Goal: Task Accomplishment & Management: Manage account settings

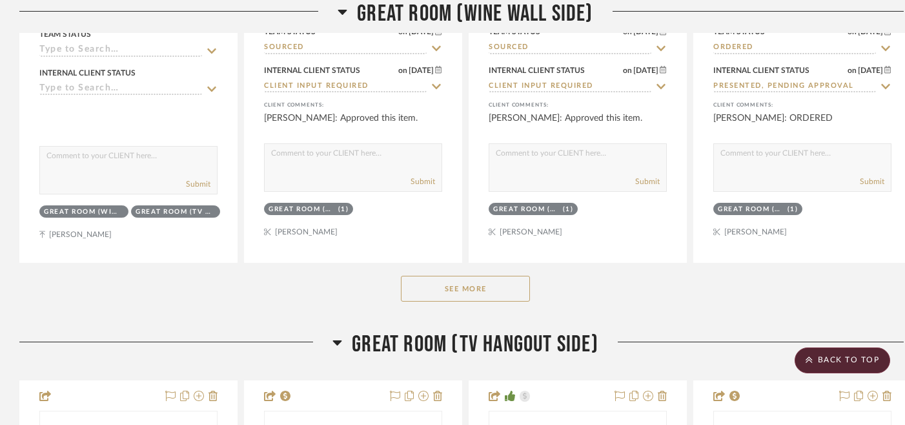
scroll to position [2493, 0]
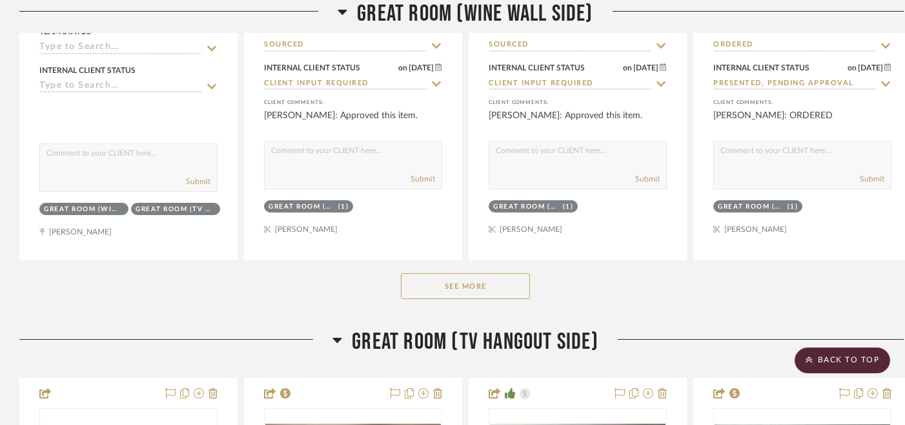
click at [448, 282] on button "See More" at bounding box center [465, 286] width 129 height 26
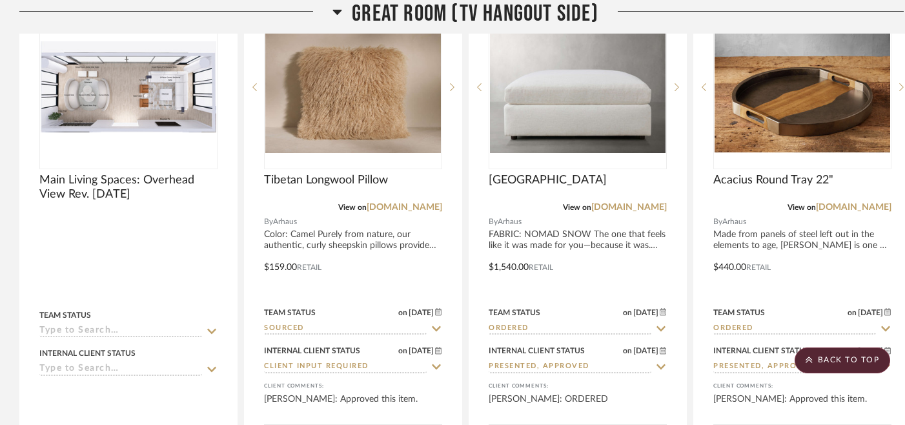
scroll to position [4043, 0]
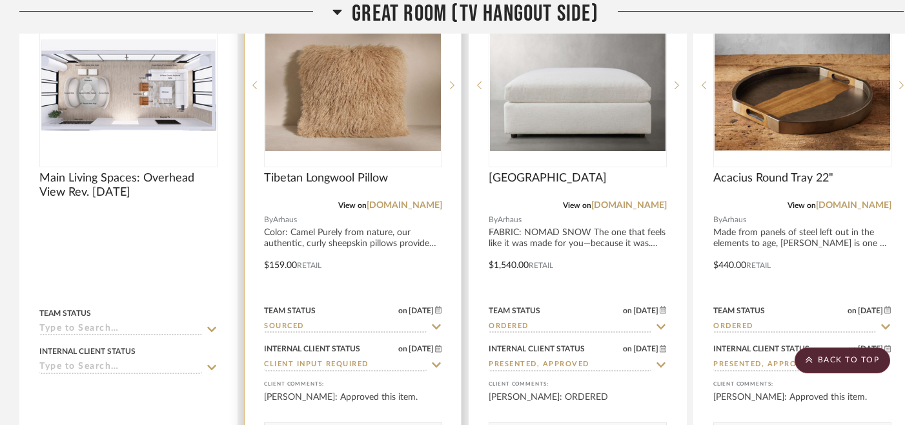
click at [435, 324] on icon at bounding box center [437, 327] width 12 height 10
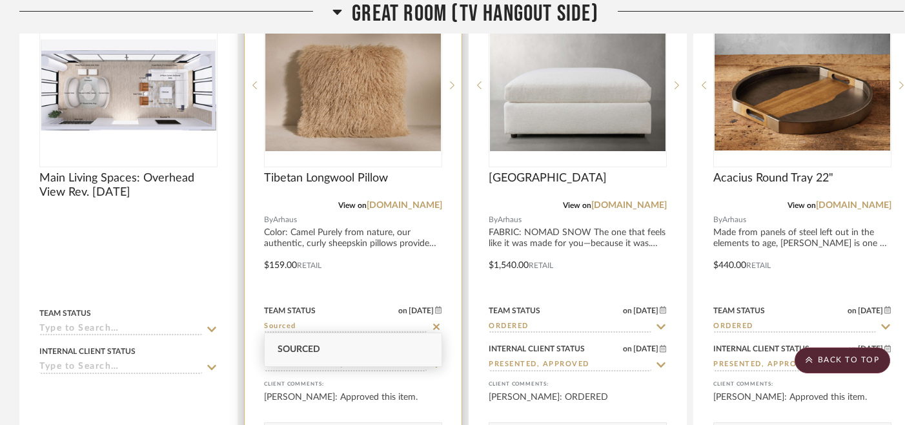
click at [437, 322] on icon at bounding box center [437, 327] width 12 height 10
type input "[DATE]"
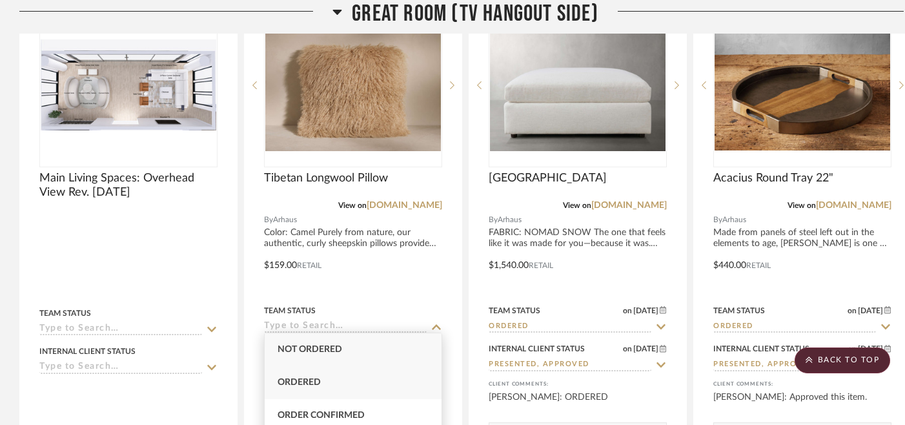
click at [365, 380] on div "Ordered" at bounding box center [353, 382] width 177 height 33
type input "Ordered"
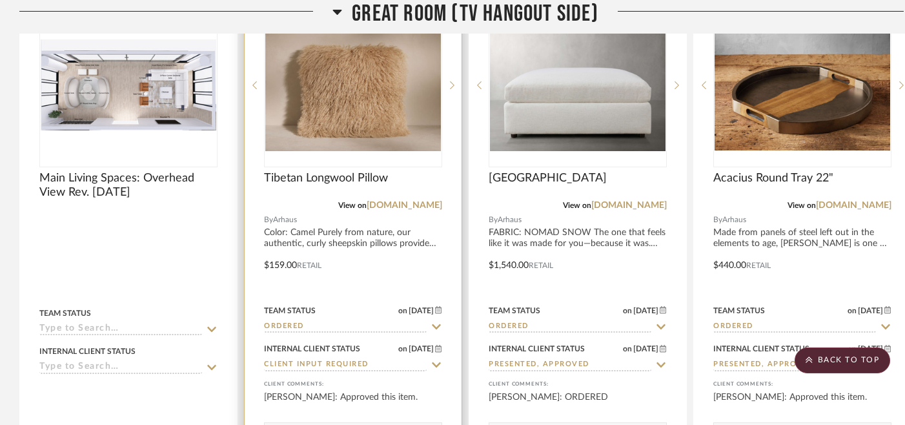
click at [436, 360] on icon at bounding box center [437, 365] width 12 height 10
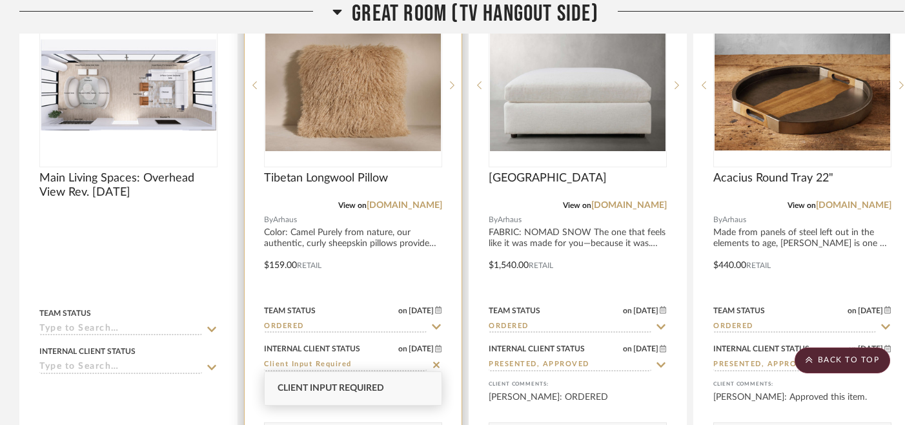
click at [436, 362] on icon at bounding box center [436, 365] width 6 height 6
type input "[DATE]"
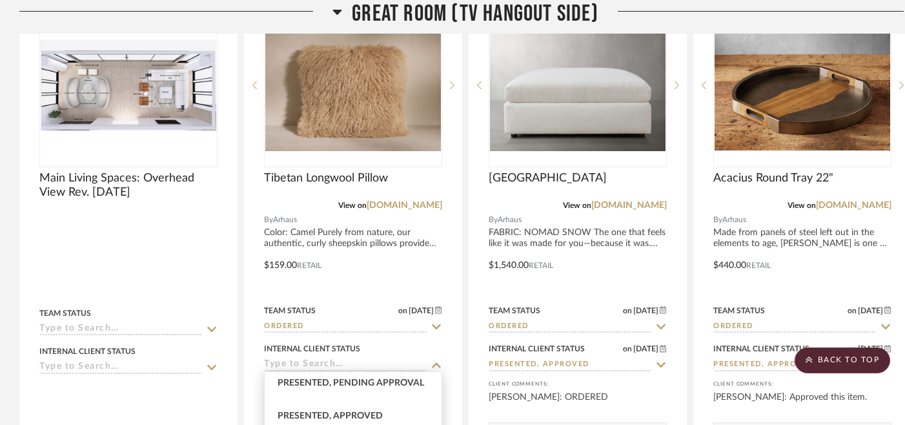
scroll to position [157, 0]
click at [367, 396] on span "Presented, Approved" at bounding box center [330, 395] width 105 height 9
type input "Presented, Approved"
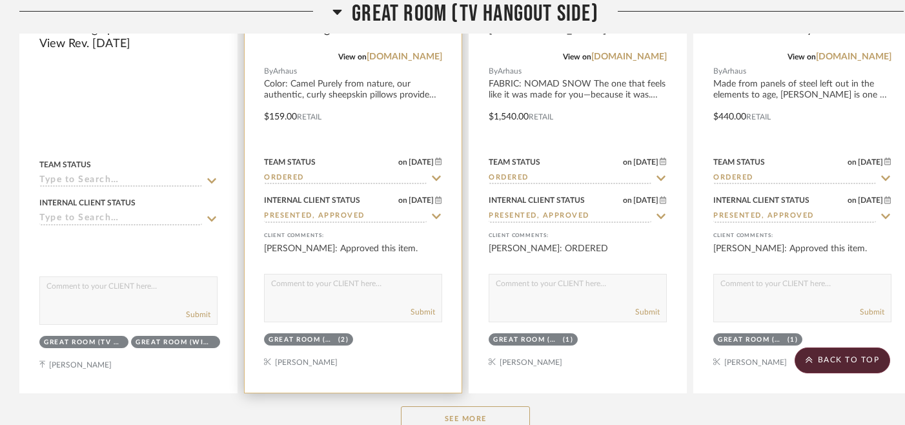
scroll to position [4200, 0]
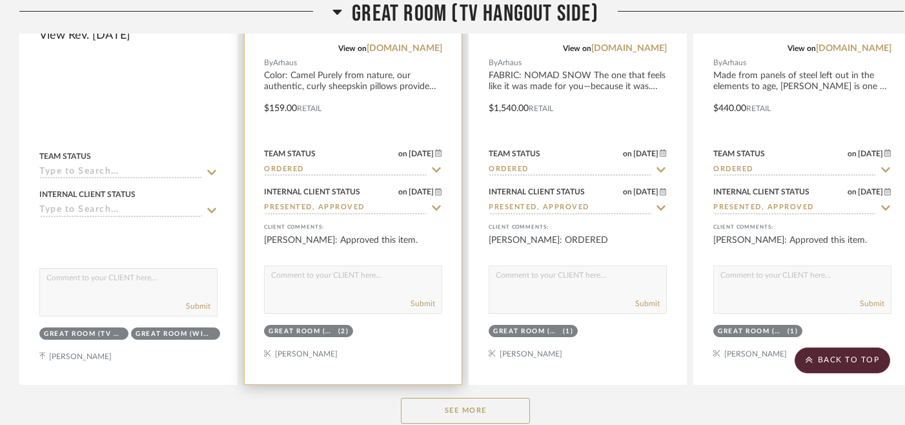
click at [360, 273] on textarea at bounding box center [353, 278] width 177 height 25
paste textarea "Attached is the proposal for your automated window treatments. When you have a …"
type textarea "Attached is the proposal for your automated window treatments. When you have a …"
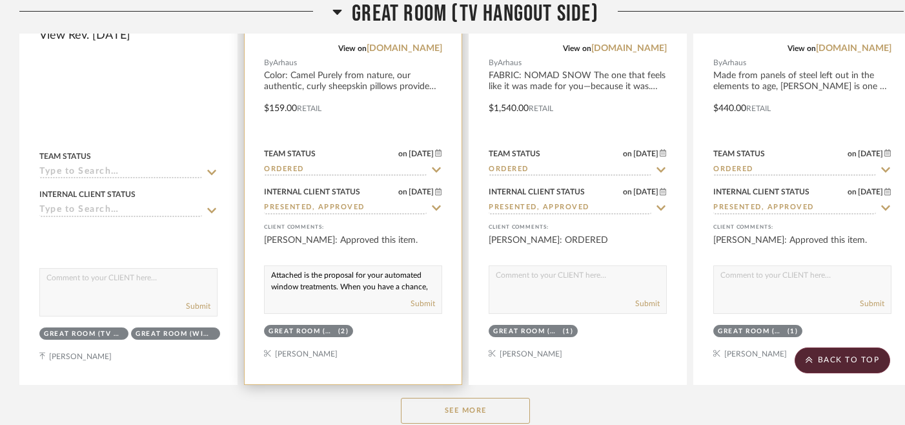
drag, startPoint x: 367, startPoint y: 277, endPoint x: 250, endPoint y: 258, distance: 118.4
click at [250, 258] on project-item-tile "Tibetan Longwool Pillow View on [DOMAIN_NAME] By Arhaus Color: Camel Purely fro…" at bounding box center [353, 100] width 218 height 569
type textarea "ORDERED [DATE]"
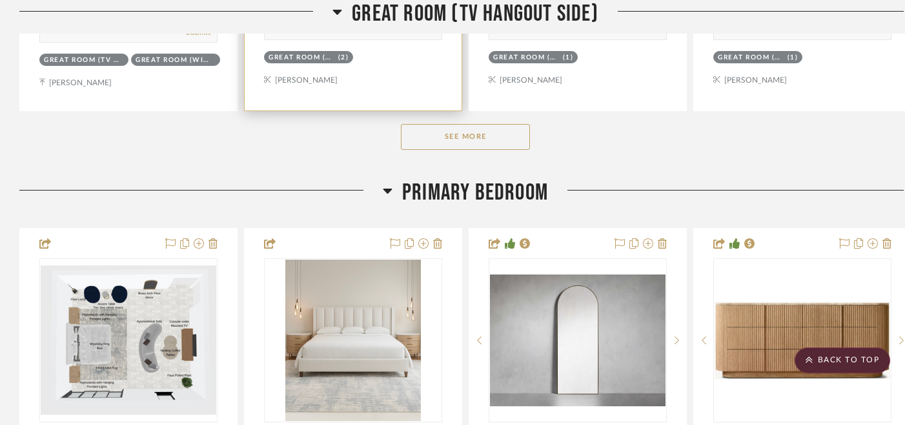
scroll to position [4464, 0]
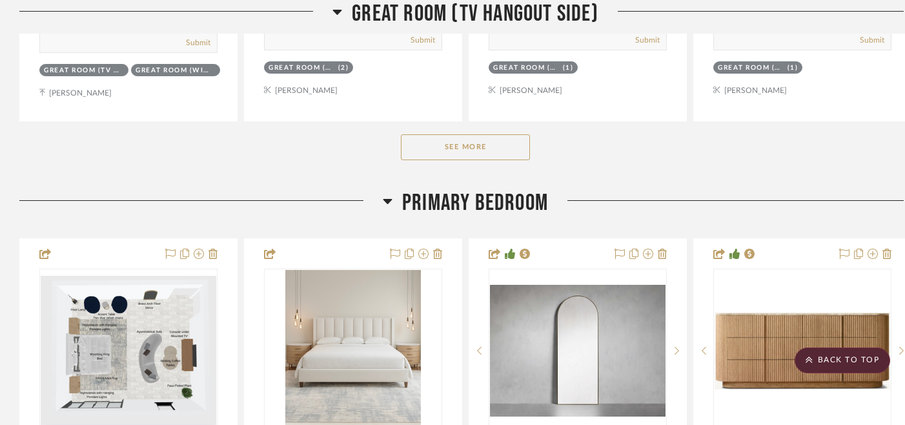
click at [464, 141] on button "See More" at bounding box center [465, 147] width 129 height 26
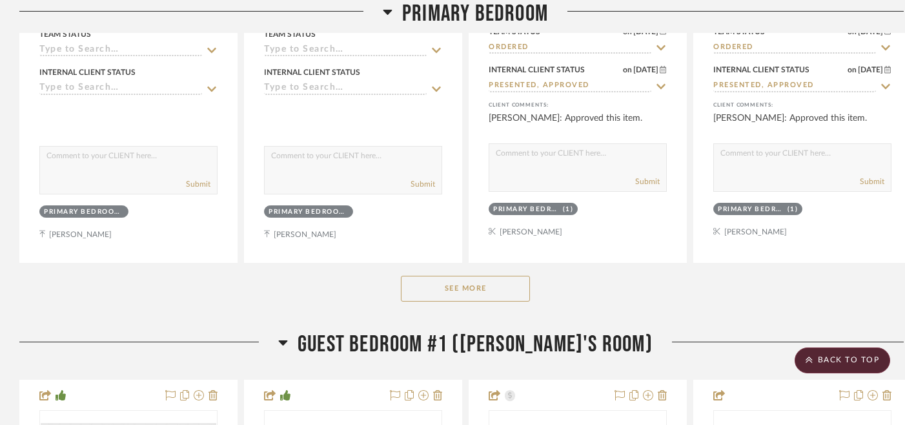
scroll to position [6155, 0]
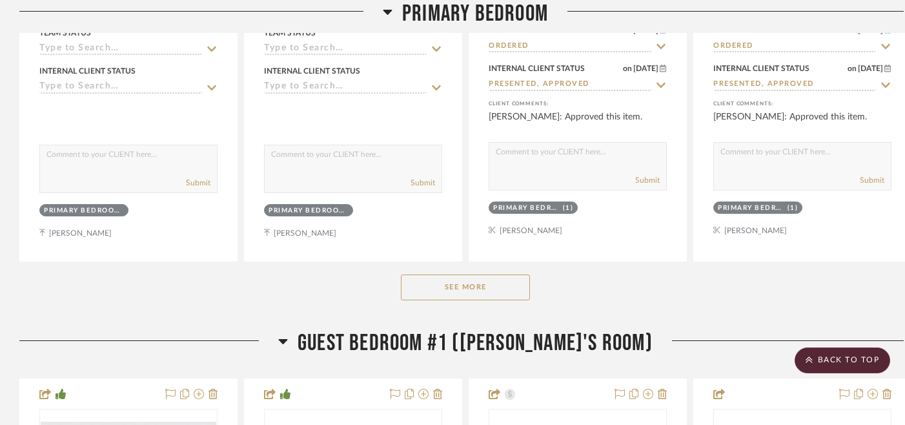
click at [469, 275] on button "See More" at bounding box center [465, 287] width 129 height 26
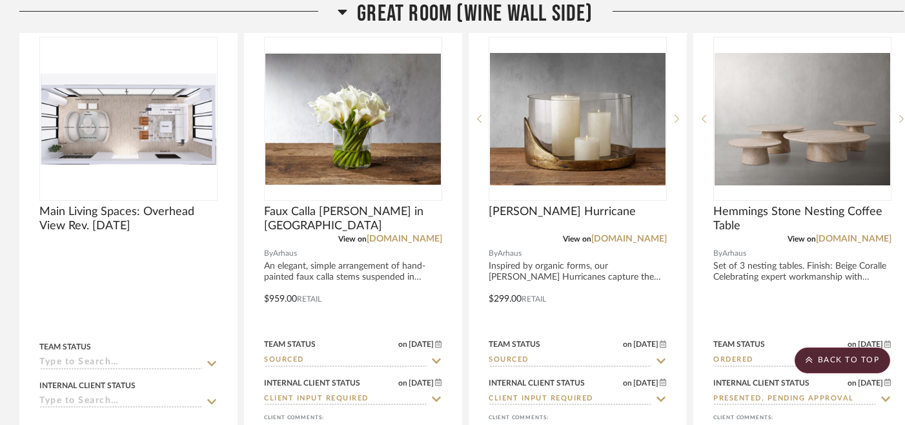
scroll to position [2197, 0]
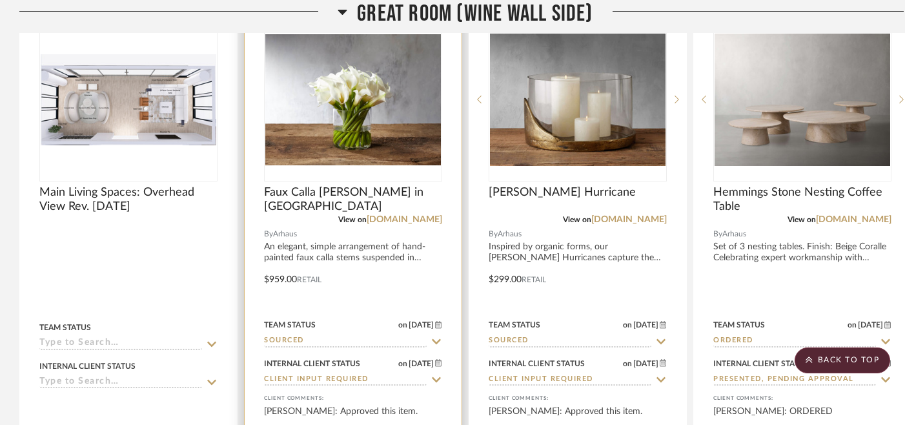
click at [435, 337] on icon at bounding box center [437, 341] width 12 height 10
click at [438, 338] on icon at bounding box center [436, 341] width 6 height 6
type input "[DATE]"
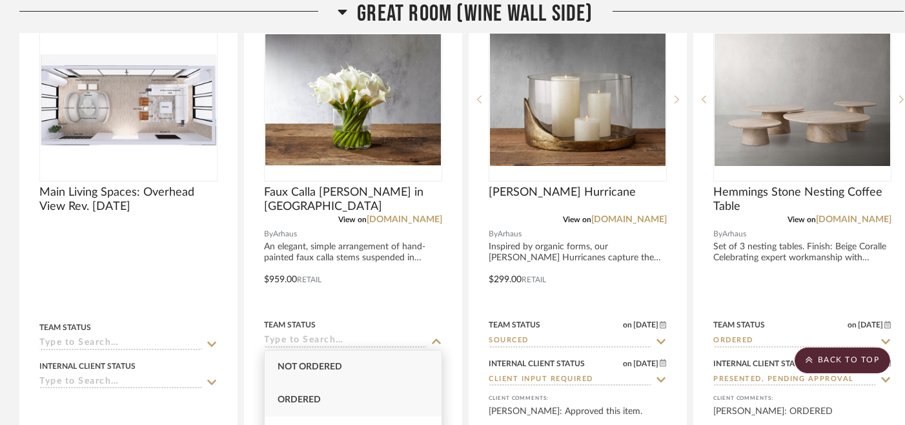
click at [392, 404] on div "Ordered" at bounding box center [353, 400] width 177 height 33
type input "Ordered"
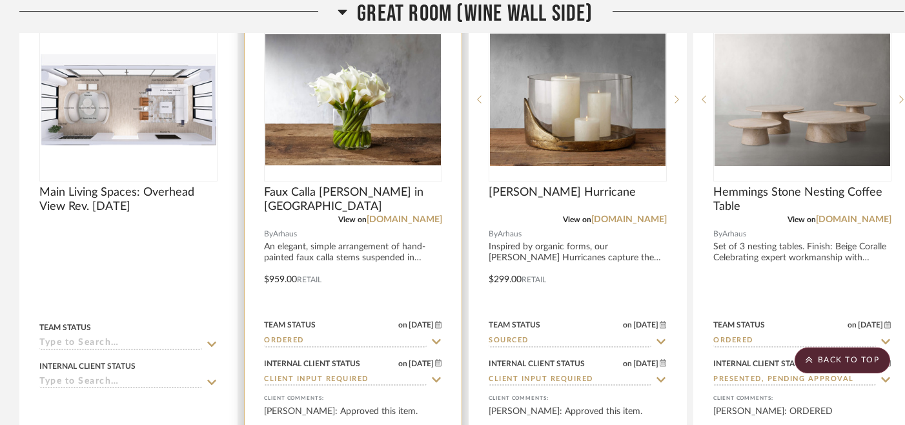
click at [436, 380] on icon at bounding box center [437, 380] width 12 height 10
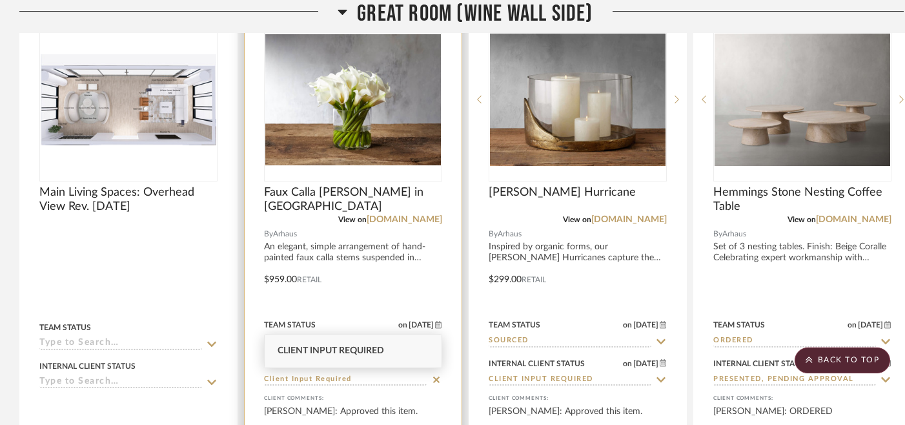
click at [436, 380] on icon at bounding box center [437, 380] width 12 height 10
type input "[DATE]"
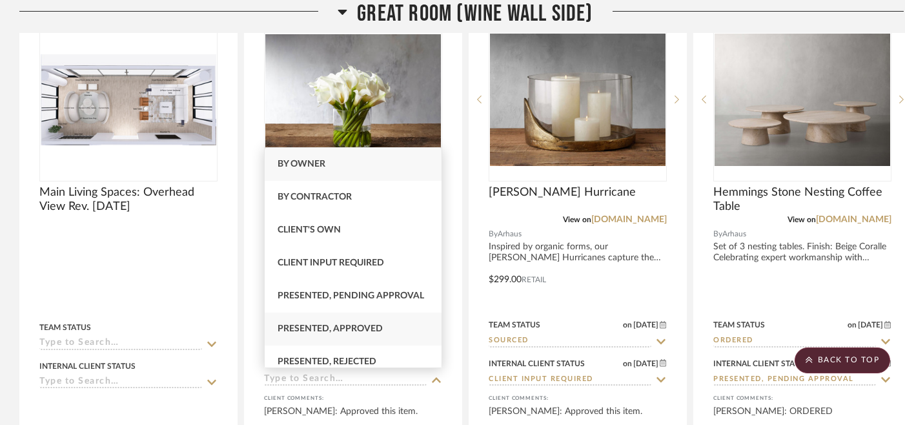
click at [393, 327] on div "Presented, Approved" at bounding box center [353, 329] width 177 height 33
type input "Presented, Approved"
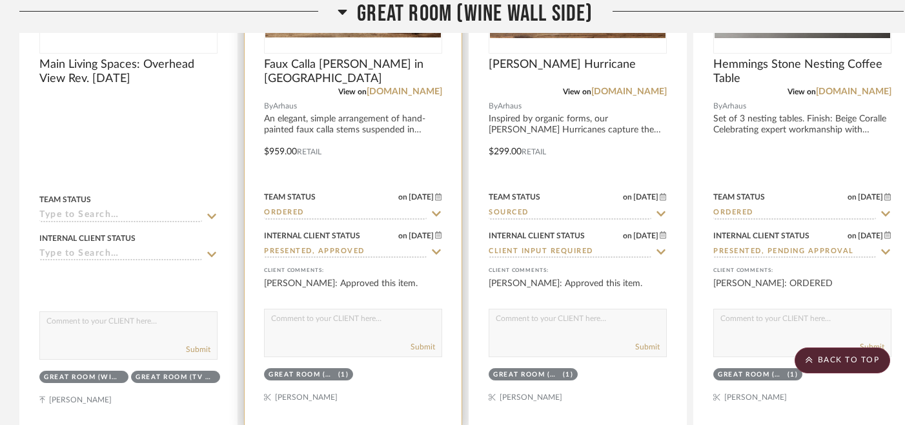
scroll to position [2328, 0]
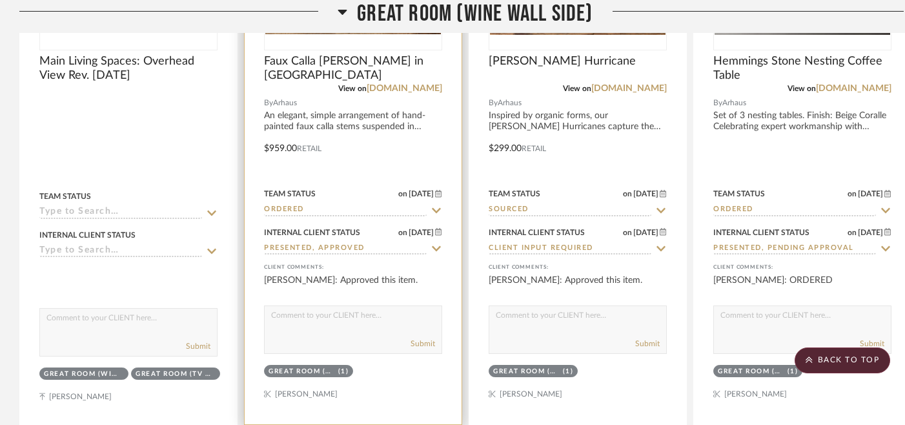
click at [399, 318] on textarea at bounding box center [353, 318] width 177 height 25
paste textarea "Attached is the proposal for your automated window treatments. When you have a …"
type textarea "Attached is the proposal for your automated window treatments. When you have a …"
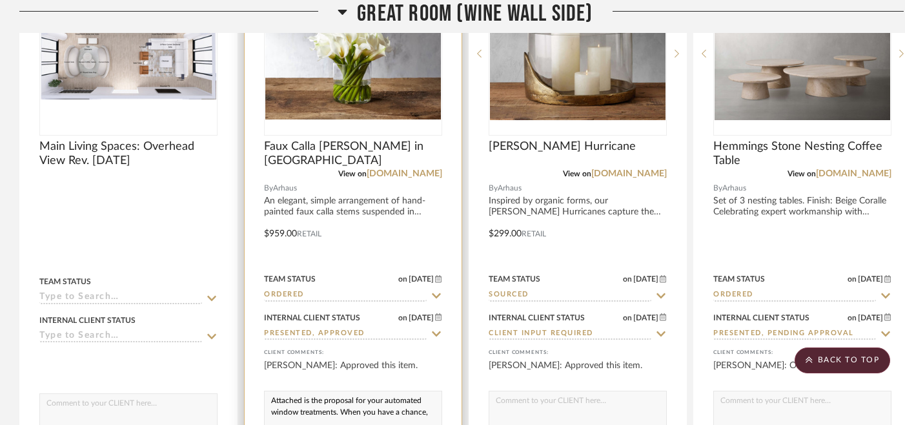
scroll to position [2278, 0]
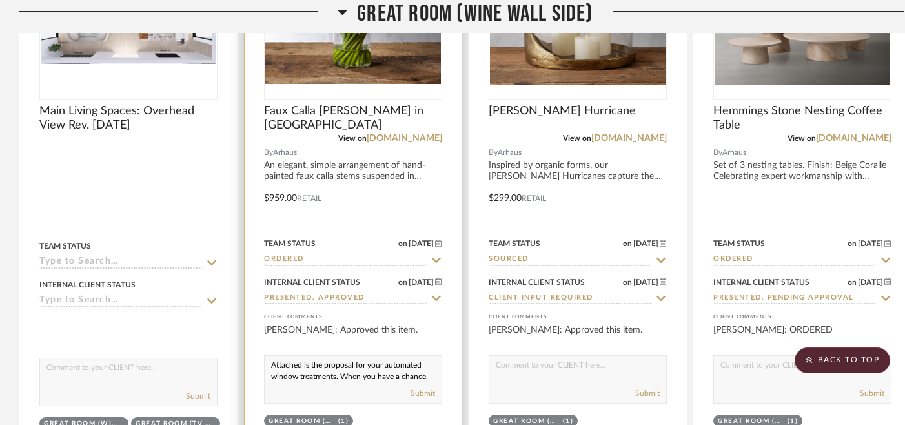
click at [270, 364] on textarea "Attached is the proposal for your automated window treatments. When you have a …" at bounding box center [353, 368] width 177 height 25
drag, startPoint x: 270, startPoint y: 364, endPoint x: 398, endPoint y: 384, distance: 130.0
click at [398, 384] on div "Attached is the proposal for your automated window treatments. When you have a …" at bounding box center [353, 379] width 178 height 48
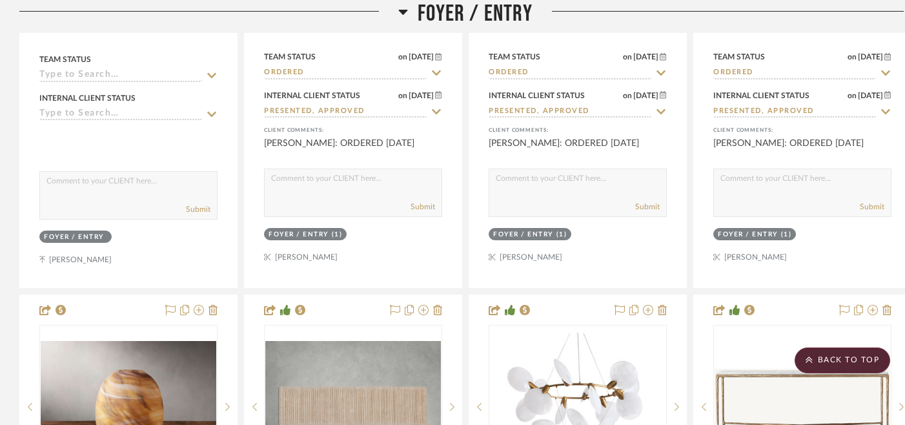
scroll to position [633, 0]
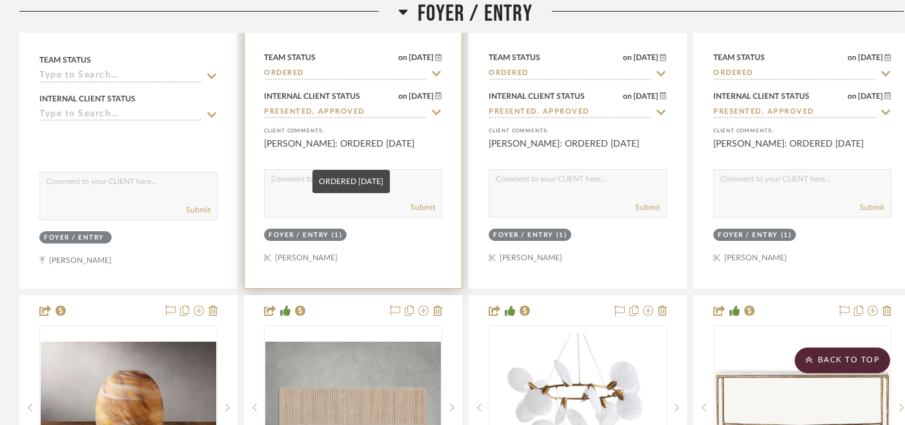
click at [351, 148] on div "[PERSON_NAME]: ORDERED [DATE]" at bounding box center [353, 151] width 178 height 26
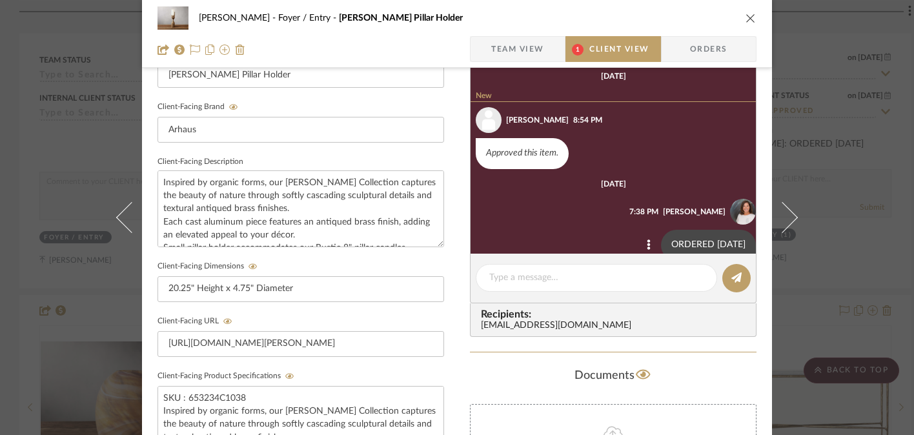
scroll to position [81, 0]
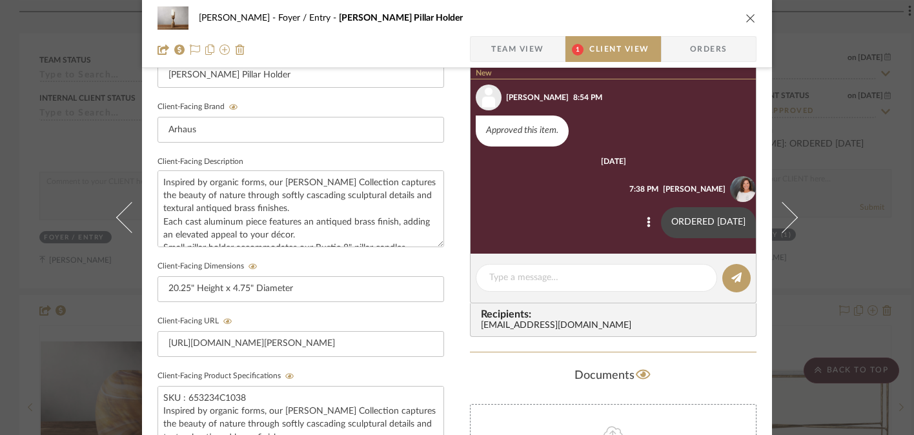
drag, startPoint x: 656, startPoint y: 220, endPoint x: 733, endPoint y: 220, distance: 76.8
click at [733, 220] on div "ORDERED [DATE]" at bounding box center [708, 222] width 95 height 31
copy div "ORDERED [DATE]"
click at [749, 17] on icon "close" at bounding box center [751, 18] width 10 height 10
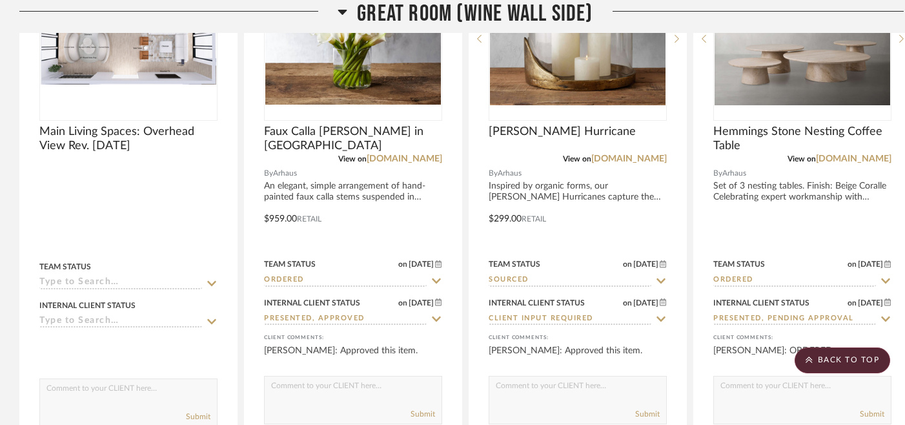
scroll to position [2290, 0]
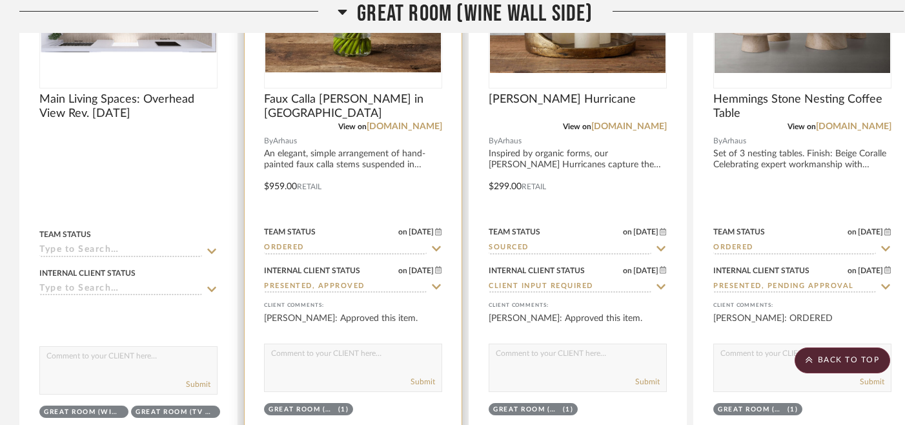
click at [333, 360] on textarea at bounding box center [353, 356] width 177 height 25
paste textarea "ORDERED [DATE]"
type textarea "ORDERED [DATE]"
click at [424, 380] on button "Submit" at bounding box center [423, 382] width 25 height 12
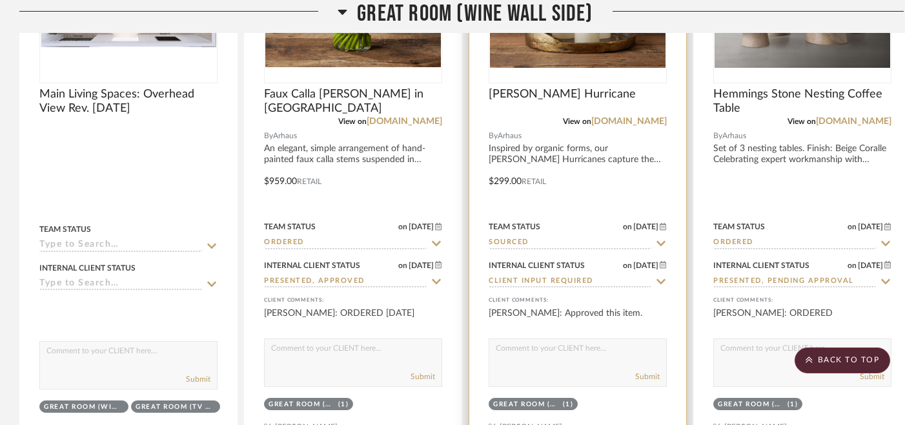
scroll to position [2300, 0]
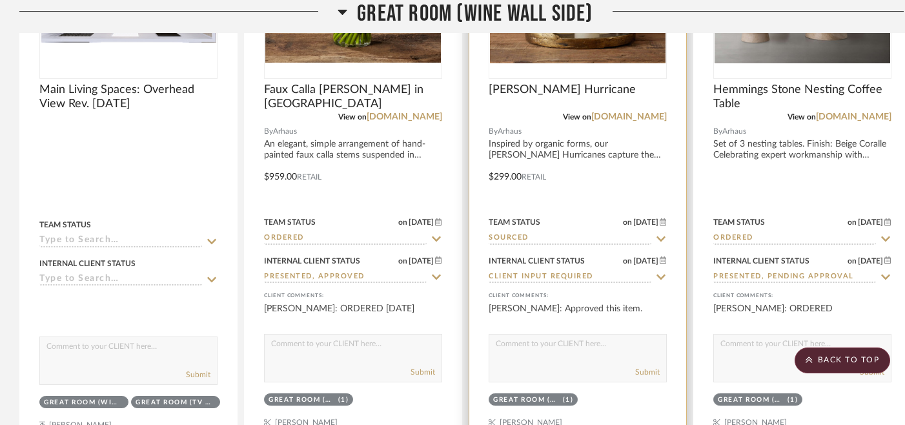
click at [661, 236] on icon at bounding box center [661, 239] width 12 height 10
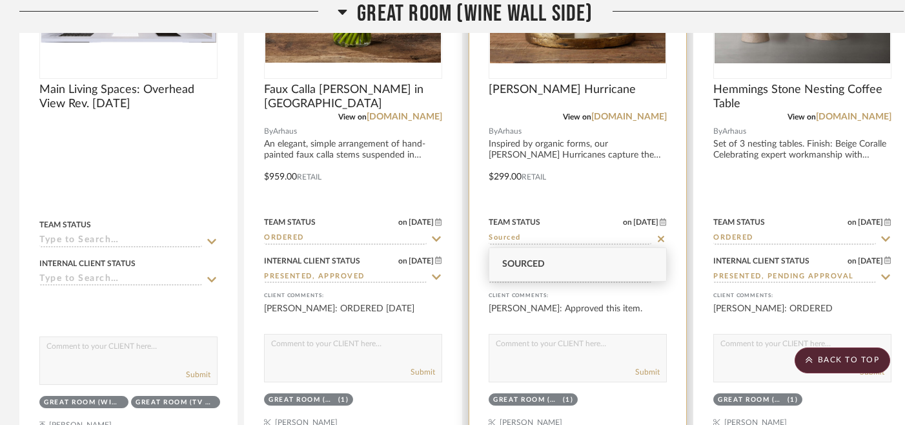
click at [661, 236] on icon at bounding box center [661, 239] width 6 height 6
type input "[DATE]"
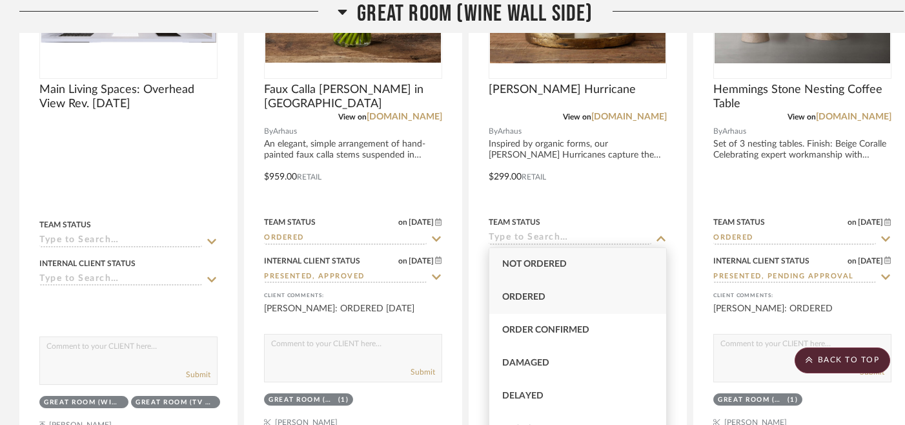
click at [581, 300] on div "Ordered" at bounding box center [577, 297] width 177 height 33
type input "Ordered"
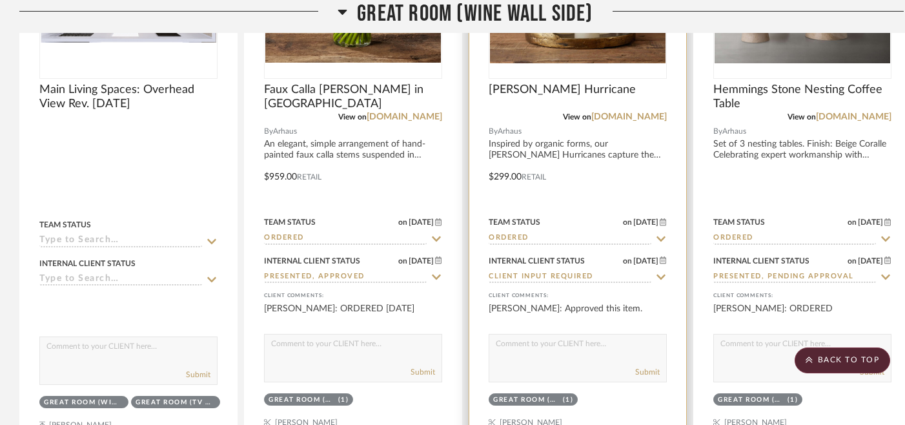
click at [662, 276] on icon at bounding box center [661, 276] width 9 height 5
click at [662, 276] on icon at bounding box center [661, 277] width 6 height 6
type input "[DATE]"
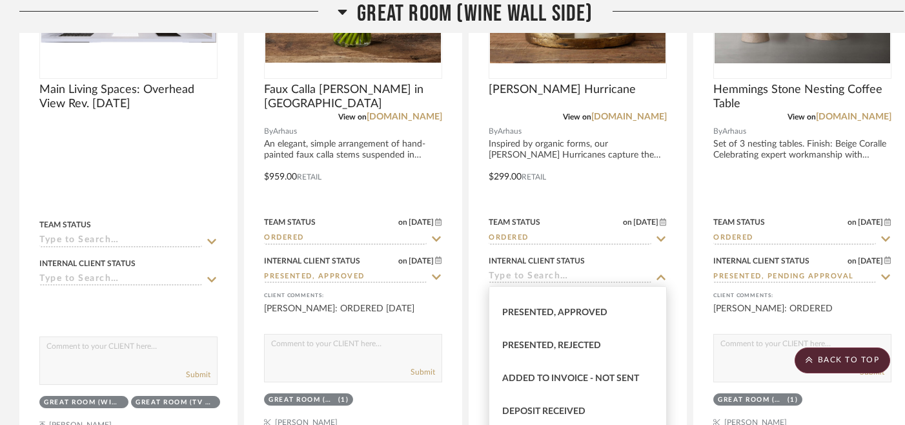
scroll to position [147, 0]
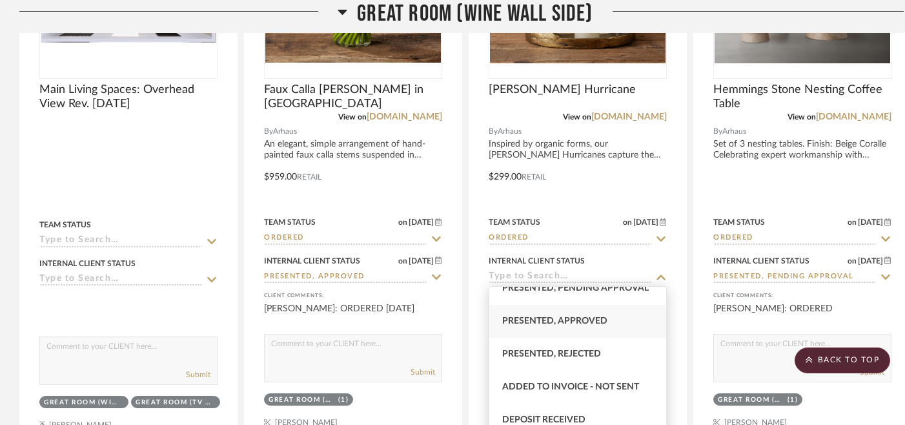
click at [584, 322] on span "Presented, Approved" at bounding box center [554, 320] width 105 height 9
type input "Presented, Approved"
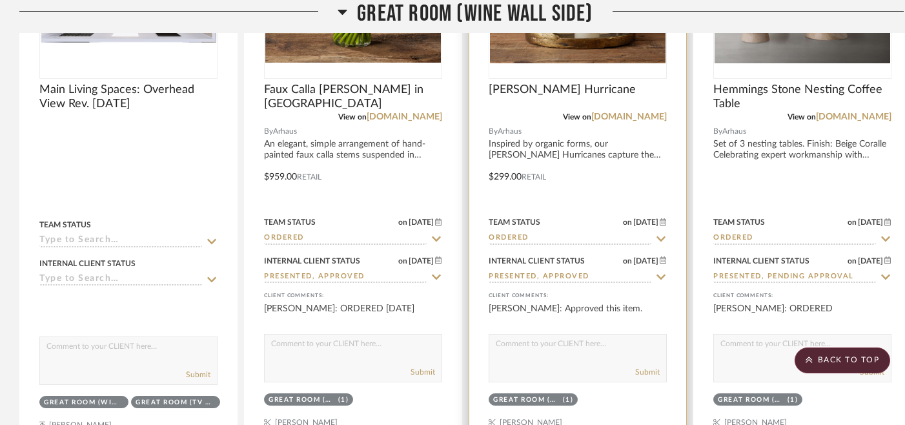
click at [588, 364] on div "Submit" at bounding box center [577, 373] width 177 height 18
click at [571, 347] on textarea at bounding box center [577, 347] width 177 height 25
paste textarea "ORDERED [DATE]"
type textarea "ORDERED [DATE]"
click at [652, 371] on button "Submit" at bounding box center [647, 372] width 25 height 12
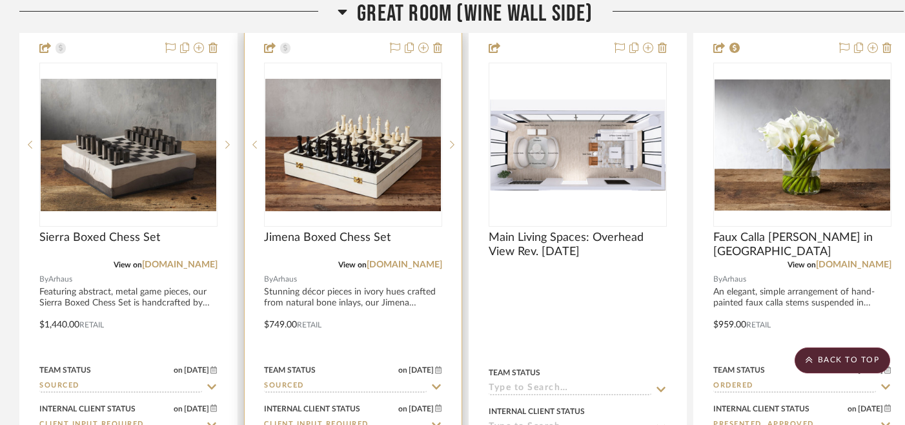
scroll to position [2127, 0]
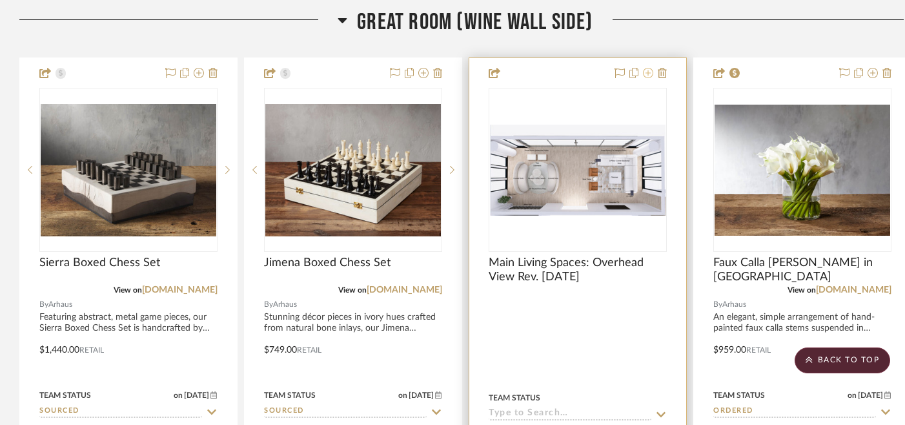
click at [648, 74] on icon at bounding box center [648, 73] width 10 height 10
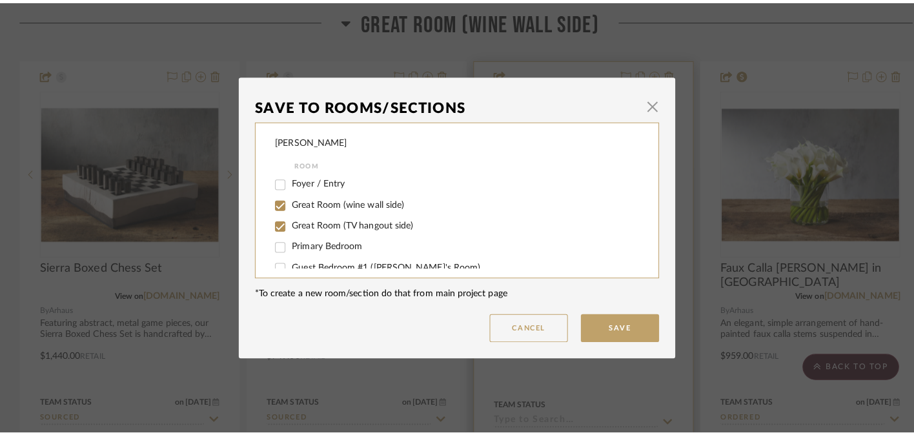
scroll to position [0, 0]
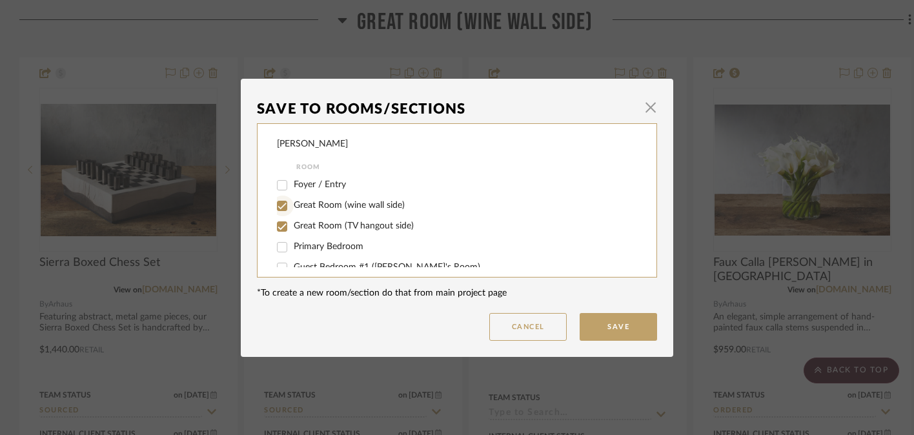
click at [276, 207] on input "Great Room (wine wall side)" at bounding box center [282, 206] width 21 height 21
checkbox input "false"
click at [276, 225] on input "Great Room (TV hangout side)" at bounding box center [282, 226] width 21 height 21
checkbox input "false"
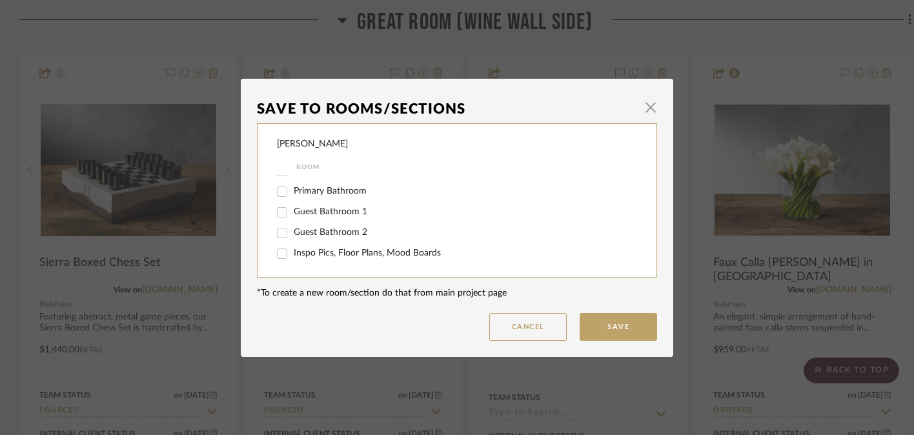
scroll to position [209, 0]
click at [276, 256] on input "Inspo Pics, Floor Plans, Mood Boards" at bounding box center [282, 253] width 21 height 21
checkbox input "true"
click at [613, 326] on button "Save" at bounding box center [618, 327] width 77 height 28
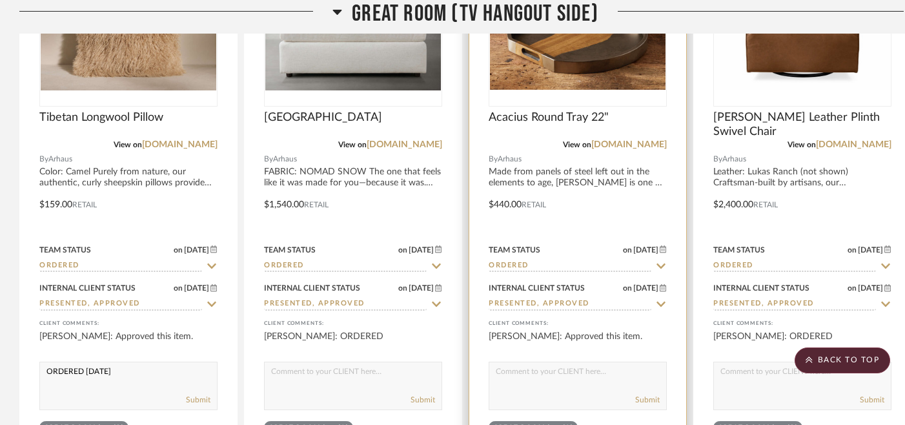
scroll to position [4125, 0]
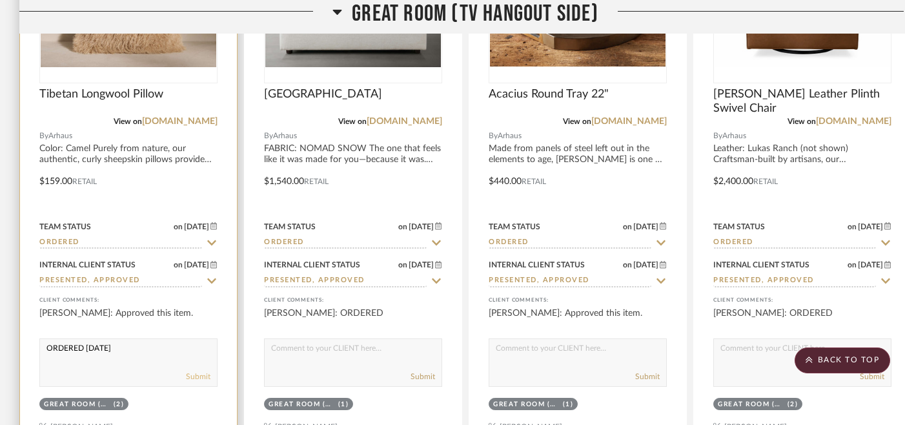
click at [192, 373] on button "Submit" at bounding box center [198, 377] width 25 height 12
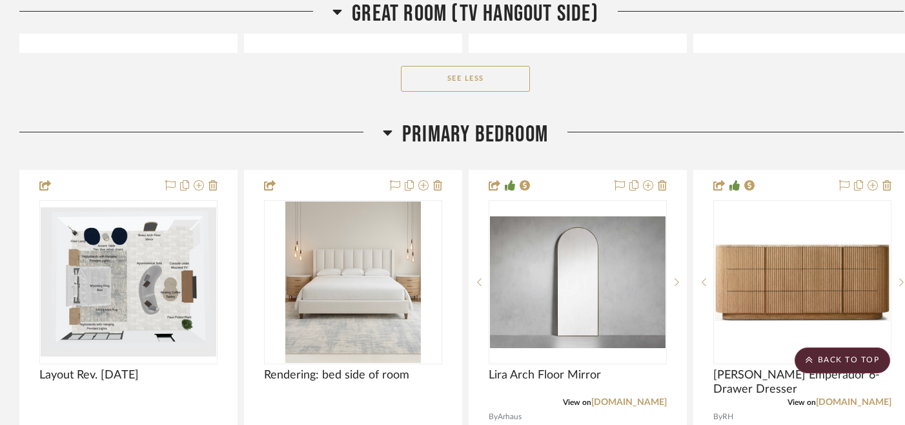
scroll to position [5120, 0]
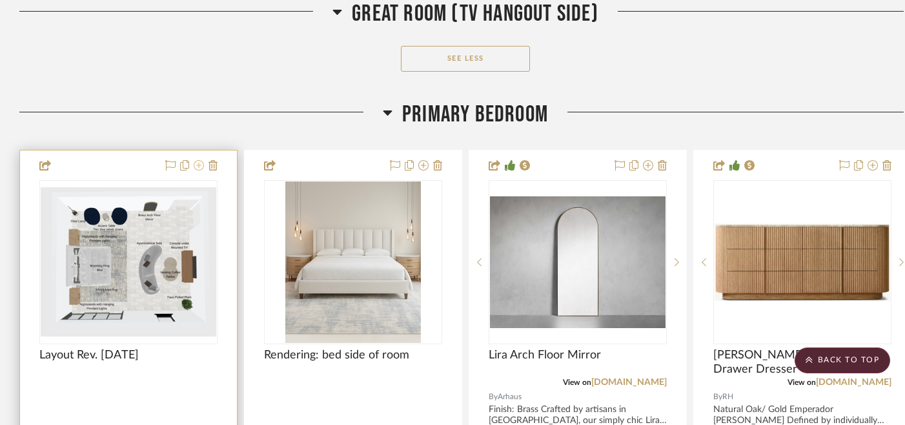
click at [200, 161] on icon at bounding box center [199, 165] width 10 height 10
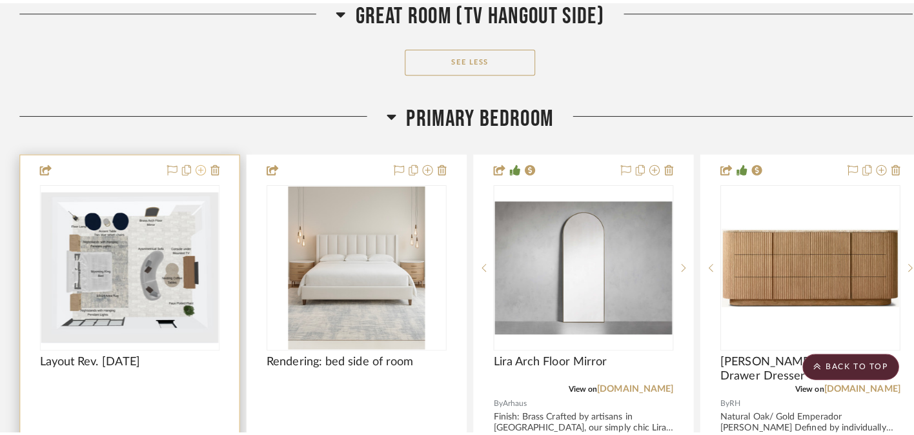
scroll to position [0, 0]
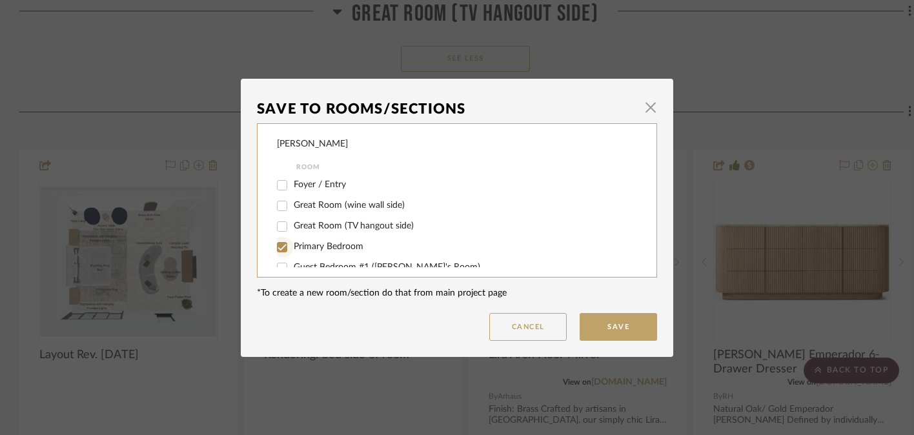
click at [275, 249] on input "Primary Bedroom" at bounding box center [282, 247] width 21 height 21
checkbox input "false"
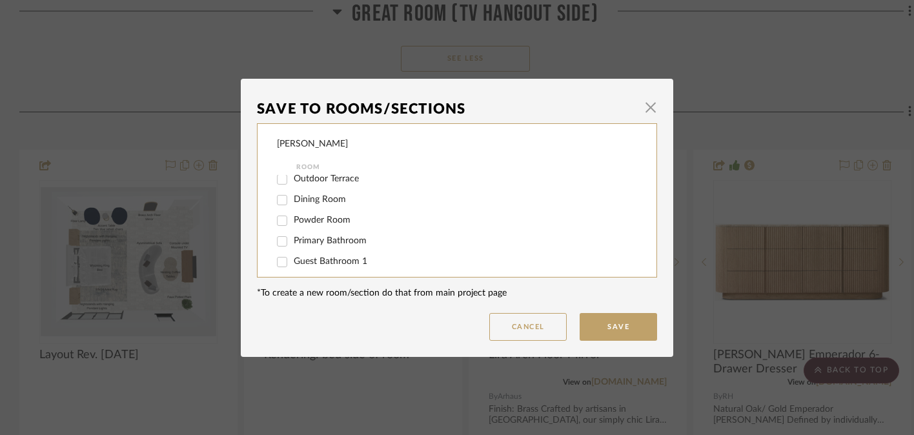
scroll to position [209, 0]
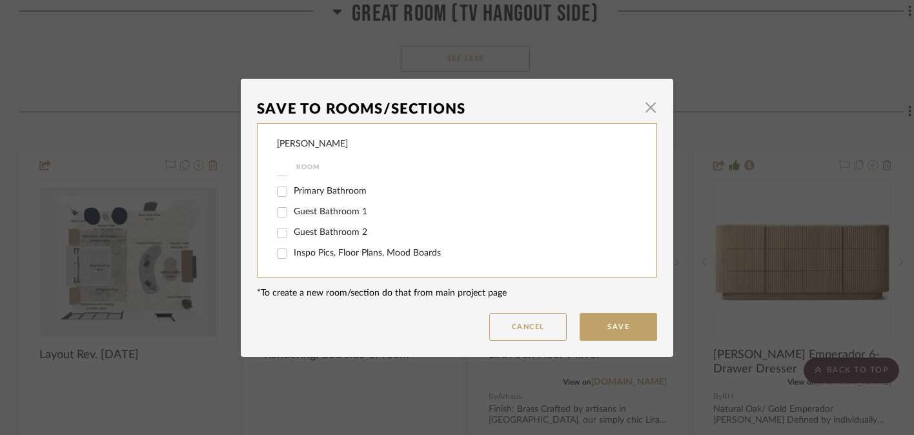
click at [280, 252] on input "Inspo Pics, Floor Plans, Mood Boards" at bounding box center [282, 253] width 21 height 21
checkbox input "true"
click at [617, 327] on button "Save" at bounding box center [618, 327] width 77 height 28
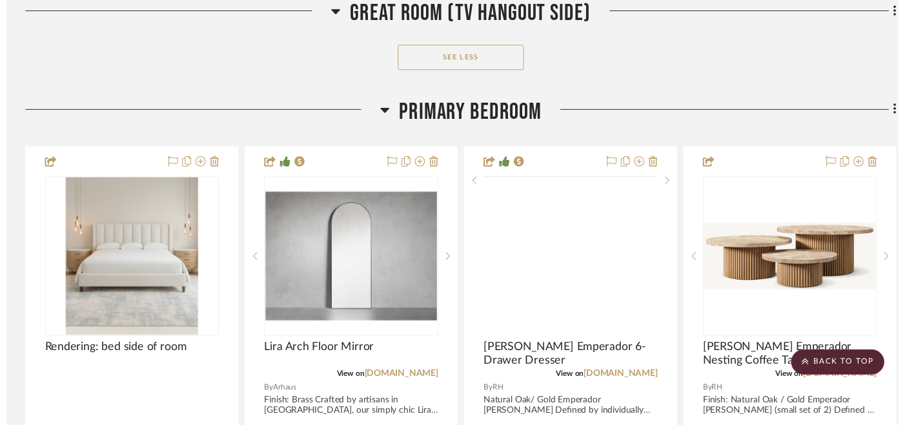
scroll to position [5120, 0]
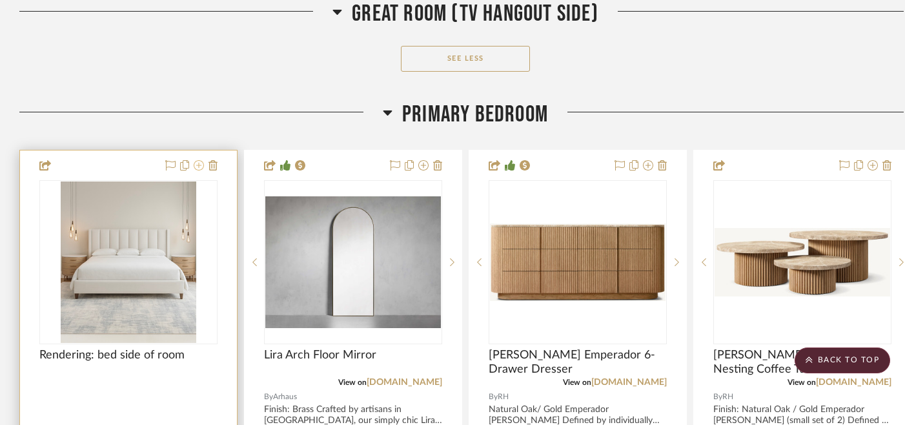
click at [201, 161] on icon at bounding box center [199, 165] width 10 height 10
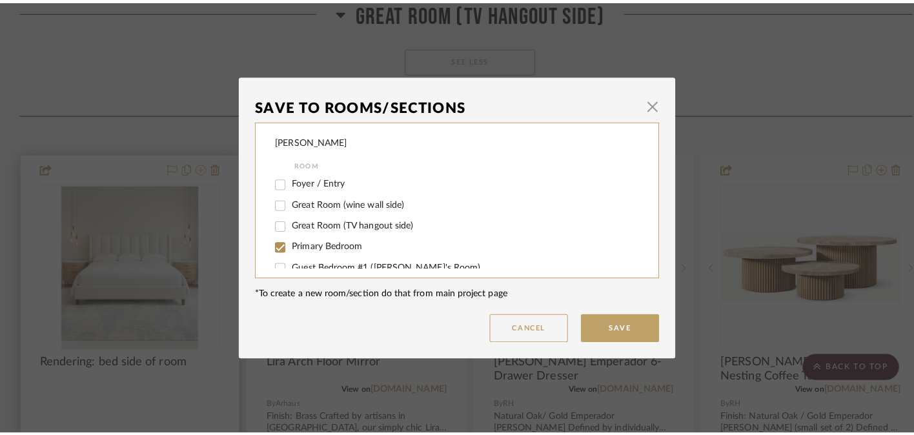
scroll to position [0, 0]
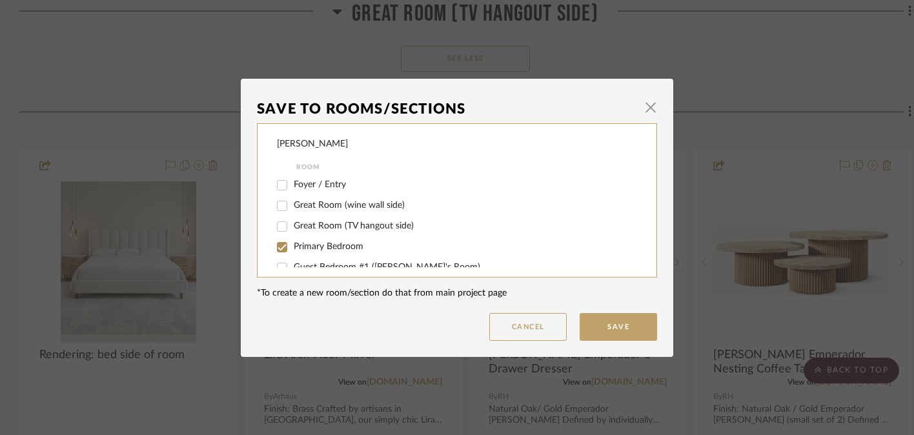
click at [280, 249] on input "Primary Bedroom" at bounding box center [282, 247] width 21 height 21
checkbox input "false"
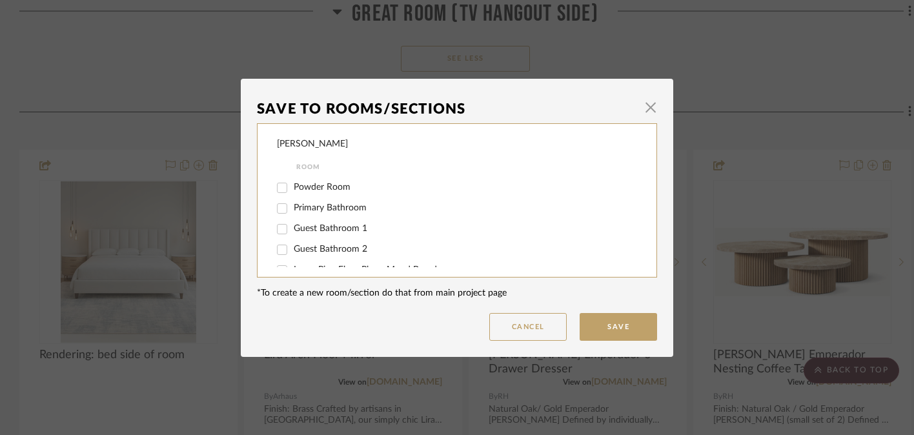
scroll to position [209, 0]
click at [279, 254] on input "Inspo Pics, Floor Plans, Mood Boards" at bounding box center [282, 253] width 21 height 21
checkbox input "true"
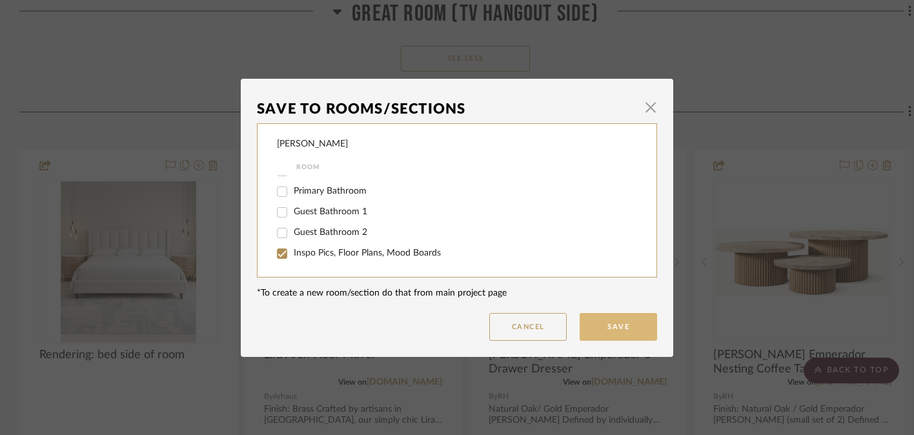
click at [613, 326] on button "Save" at bounding box center [618, 327] width 77 height 28
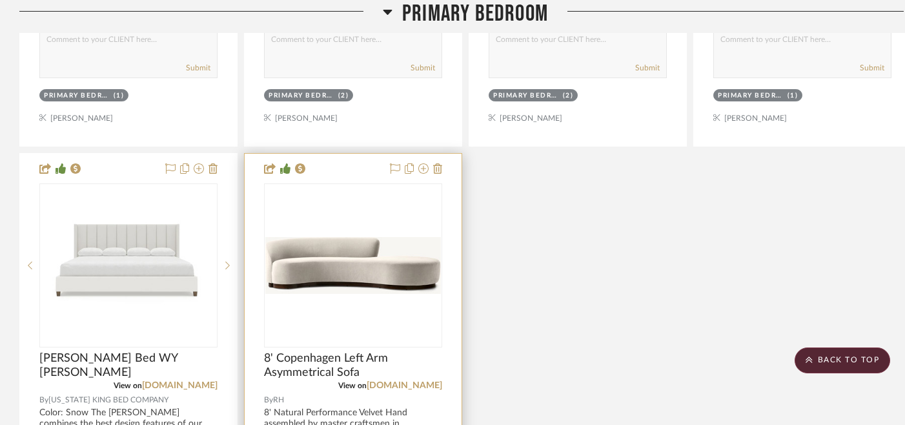
scroll to position [6265, 0]
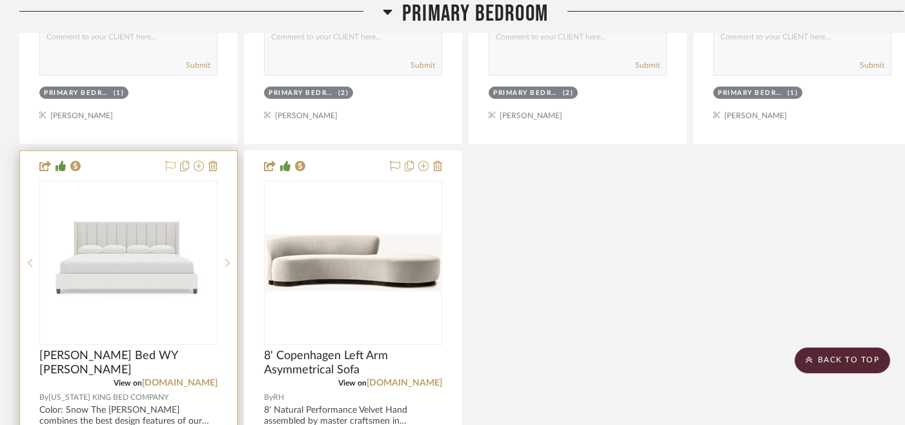
click at [172, 161] on icon at bounding box center [170, 166] width 10 height 10
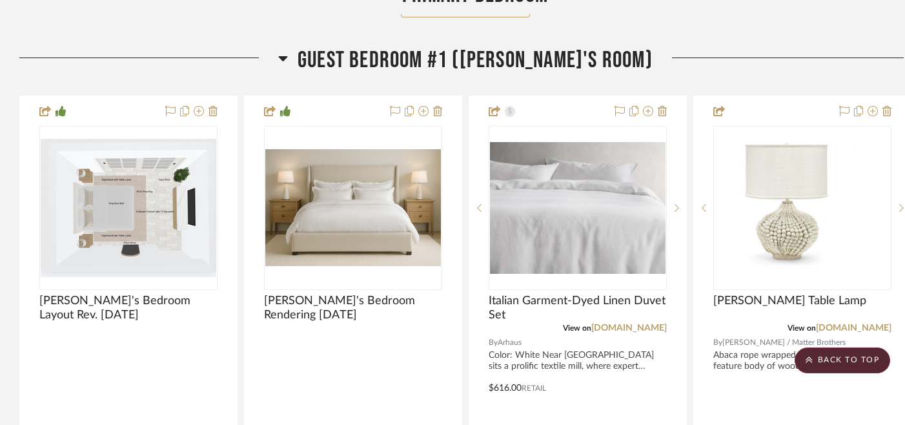
scroll to position [7005, 0]
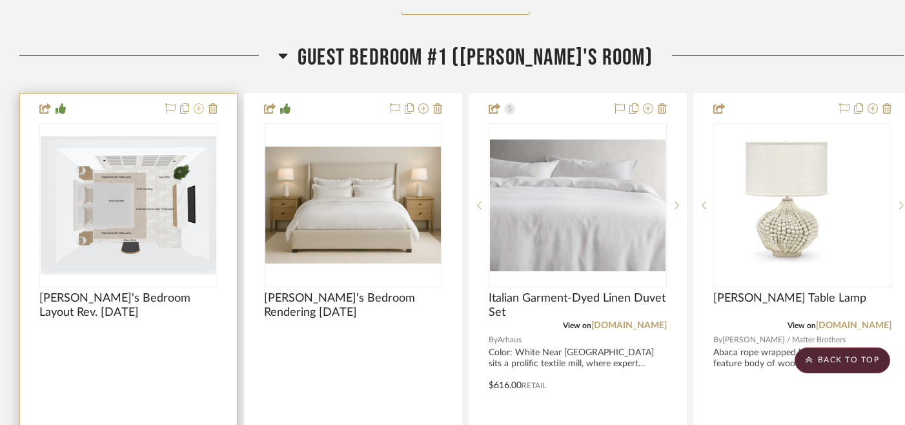
click at [199, 103] on icon at bounding box center [199, 108] width 10 height 10
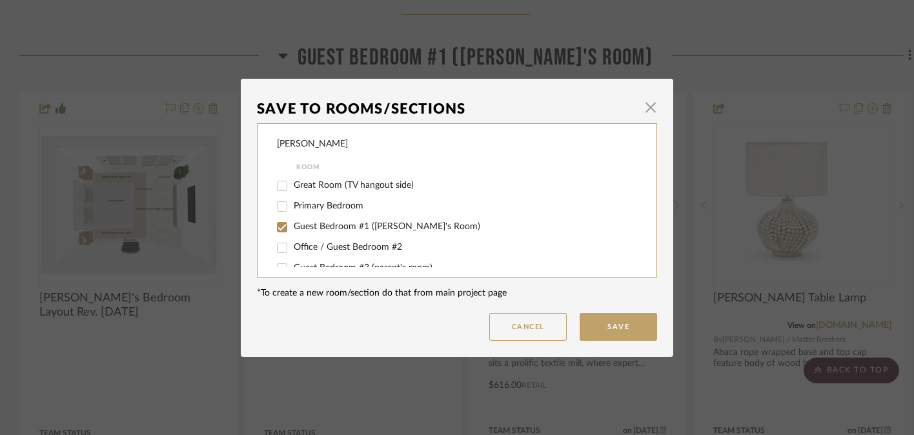
scroll to position [41, 0]
click at [278, 231] on input "Guest Bedroom #1 ([PERSON_NAME]'s Room)" at bounding box center [282, 226] width 21 height 21
checkbox input "false"
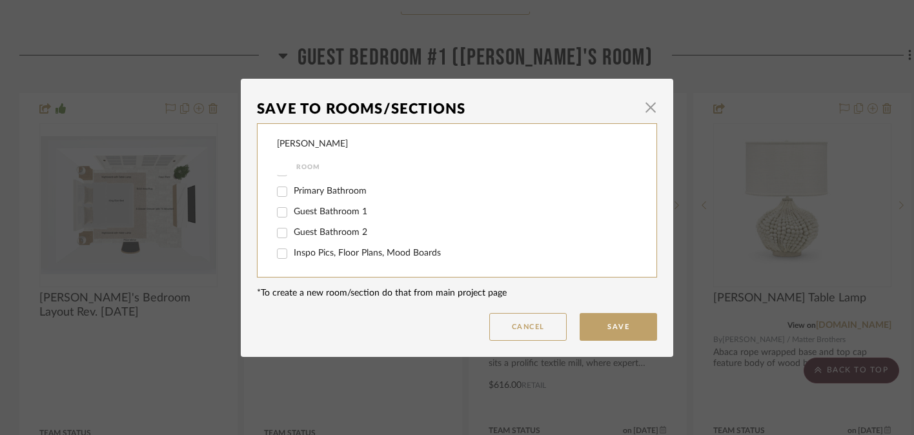
scroll to position [209, 0]
click at [278, 253] on input "Inspo Pics, Floor Plans, Mood Boards" at bounding box center [282, 253] width 21 height 21
checkbox input "true"
click at [615, 324] on button "Save" at bounding box center [618, 327] width 77 height 28
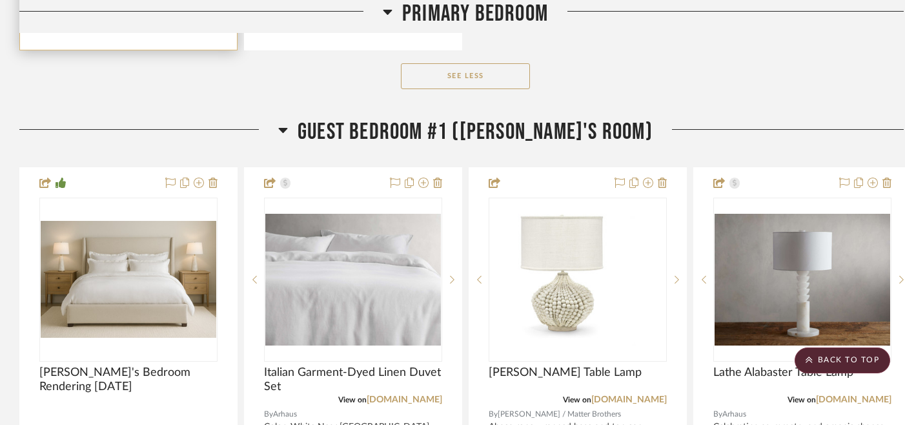
scroll to position [6939, 0]
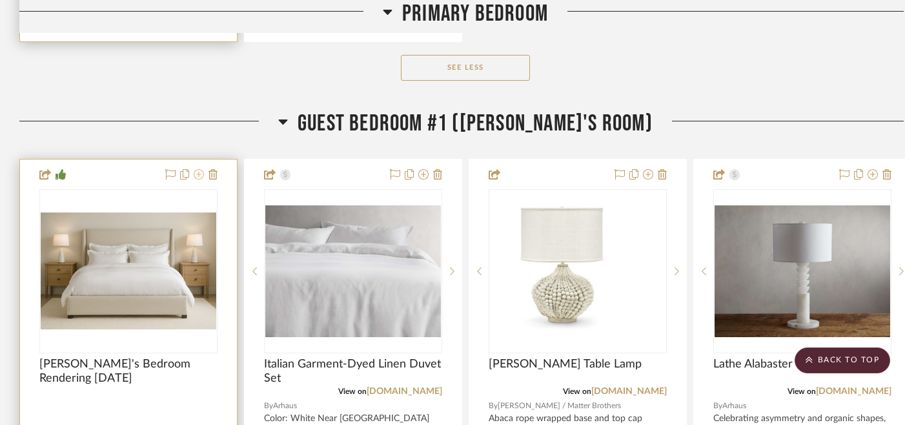
click at [200, 169] on icon at bounding box center [199, 174] width 10 height 10
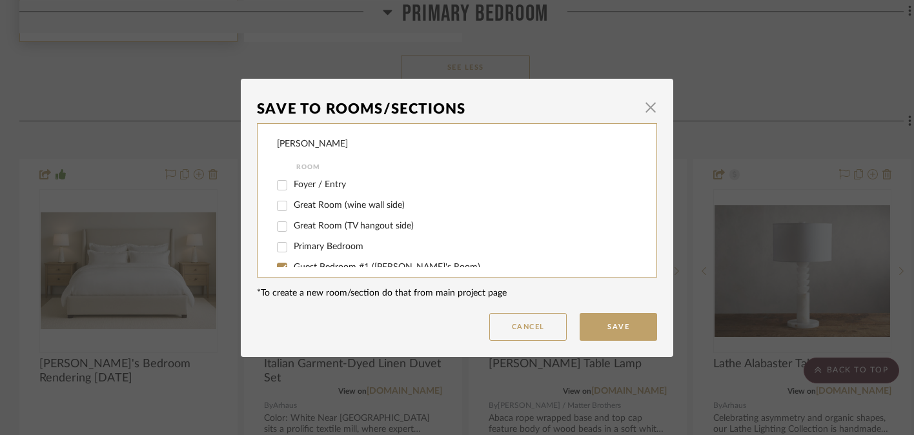
scroll to position [78, 0]
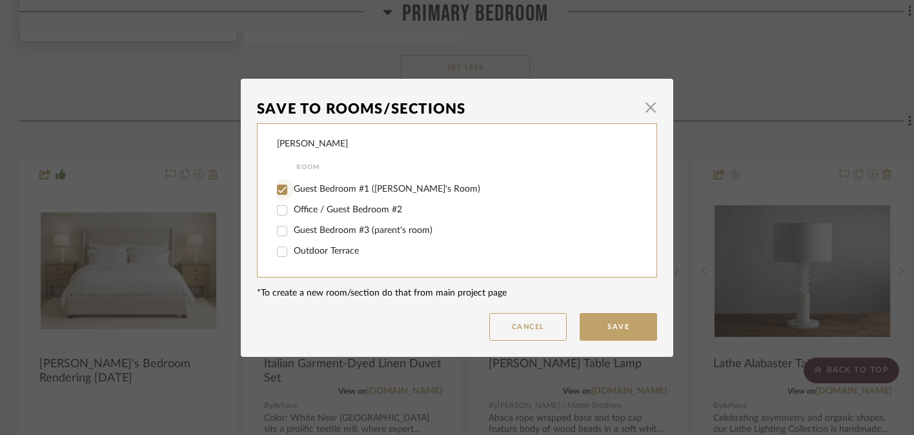
click at [282, 193] on input "Guest Bedroom #1 ([PERSON_NAME]'s Room)" at bounding box center [282, 190] width 21 height 21
checkbox input "false"
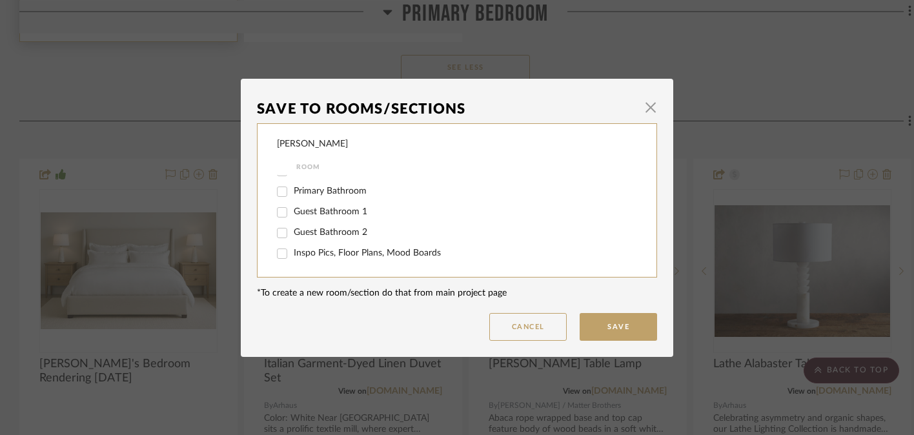
scroll to position [209, 0]
click at [280, 252] on input "Inspo Pics, Floor Plans, Mood Boards" at bounding box center [282, 253] width 21 height 21
checkbox input "true"
click at [616, 327] on button "Save" at bounding box center [618, 327] width 77 height 28
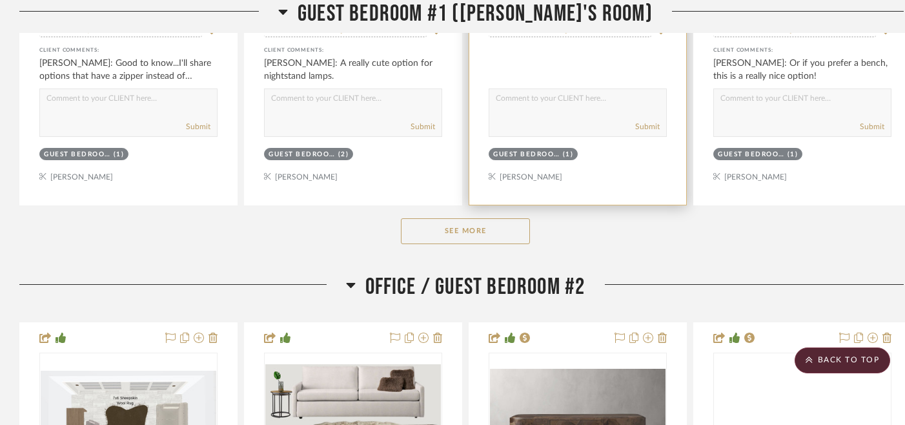
scroll to position [7463, 0]
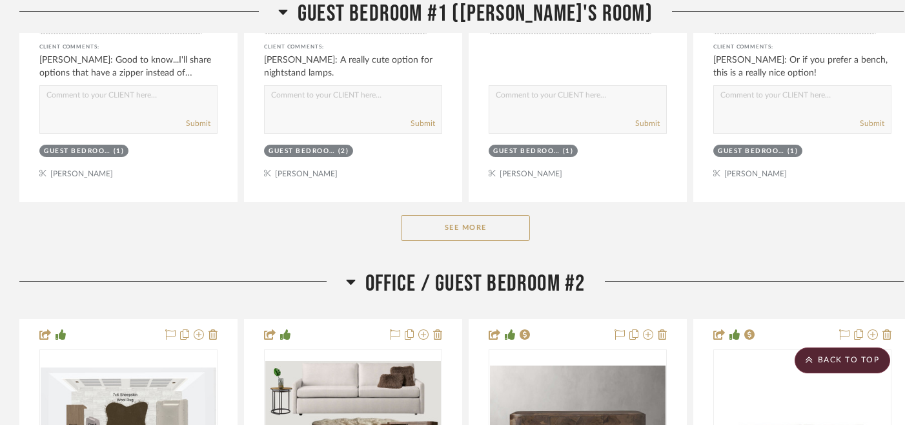
click at [478, 227] on button "See More" at bounding box center [465, 228] width 129 height 26
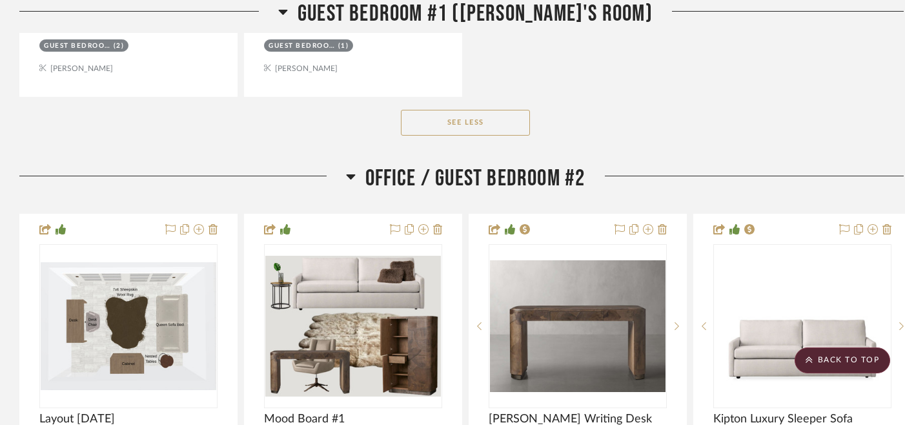
scroll to position [8734, 0]
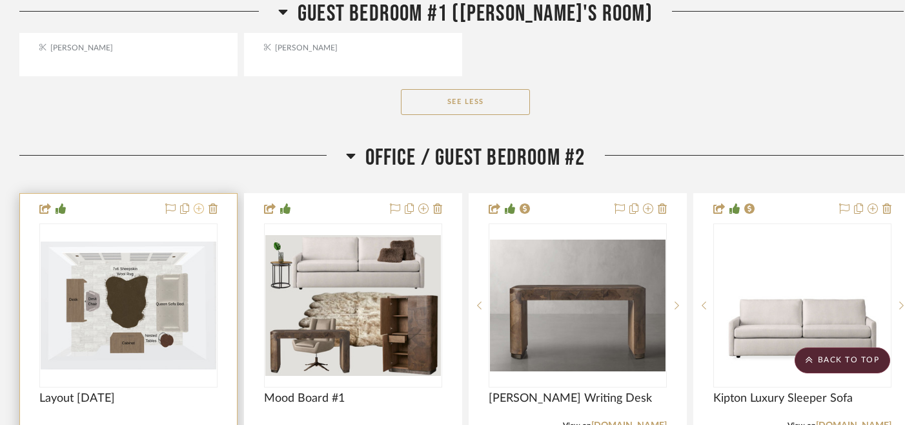
click at [198, 203] on icon at bounding box center [199, 208] width 10 height 10
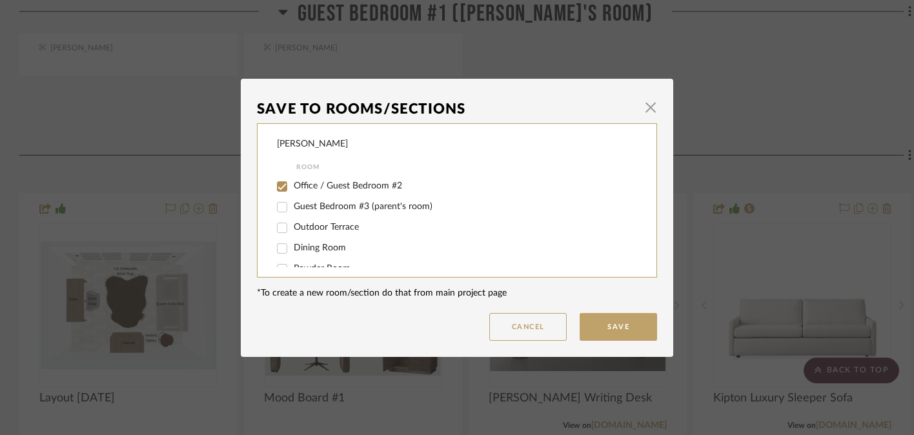
scroll to position [106, 0]
click at [276, 187] on input "Office / Guest Bedroom #2" at bounding box center [282, 182] width 21 height 21
checkbox input "false"
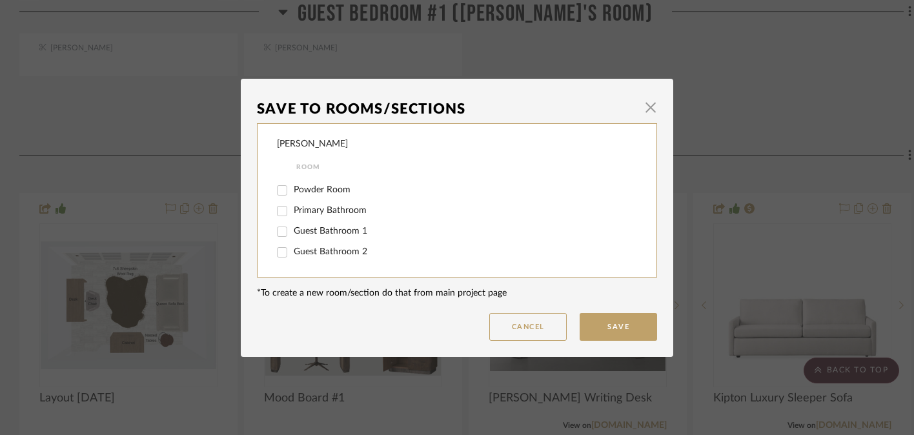
scroll to position [209, 0]
click at [278, 251] on input "Inspo Pics, Floor Plans, Mood Boards" at bounding box center [282, 253] width 21 height 21
checkbox input "true"
click at [616, 326] on button "Save" at bounding box center [618, 327] width 77 height 28
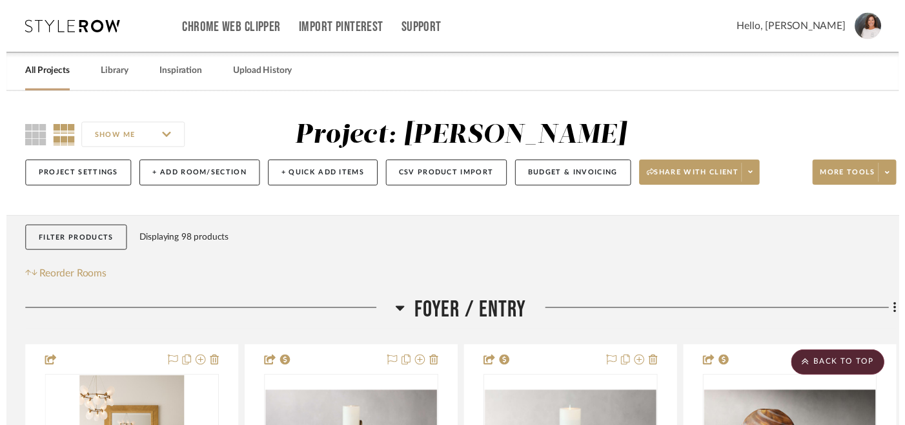
scroll to position [8734, 0]
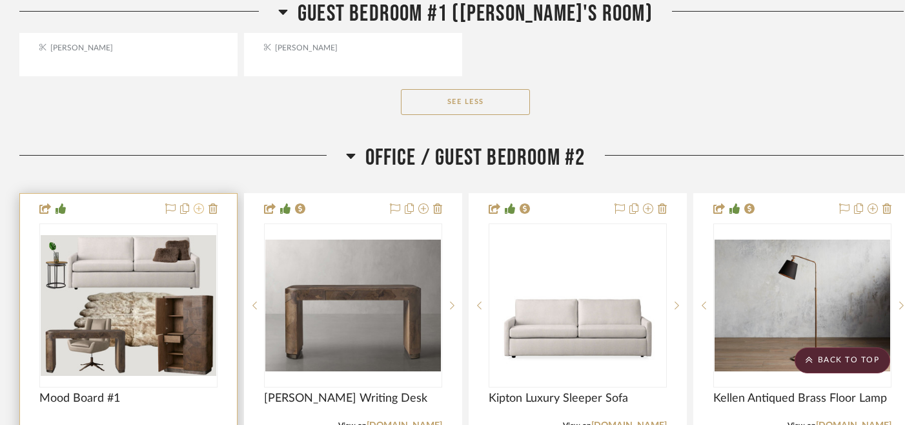
click at [198, 203] on icon at bounding box center [199, 208] width 10 height 10
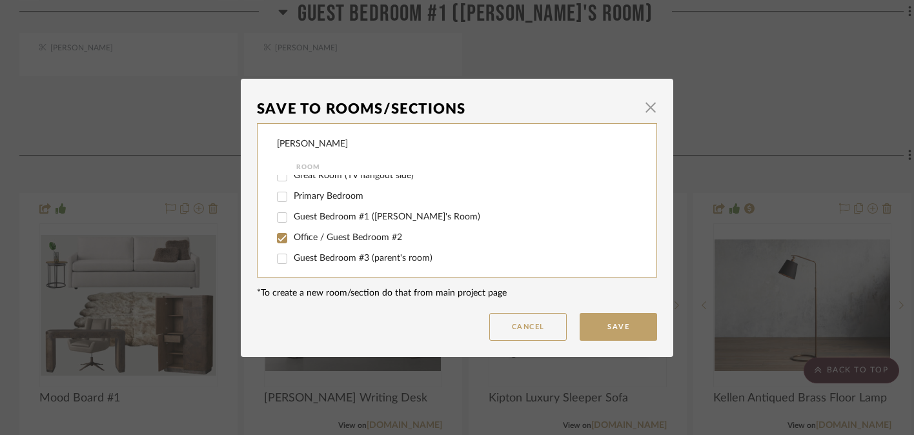
scroll to position [60, 0]
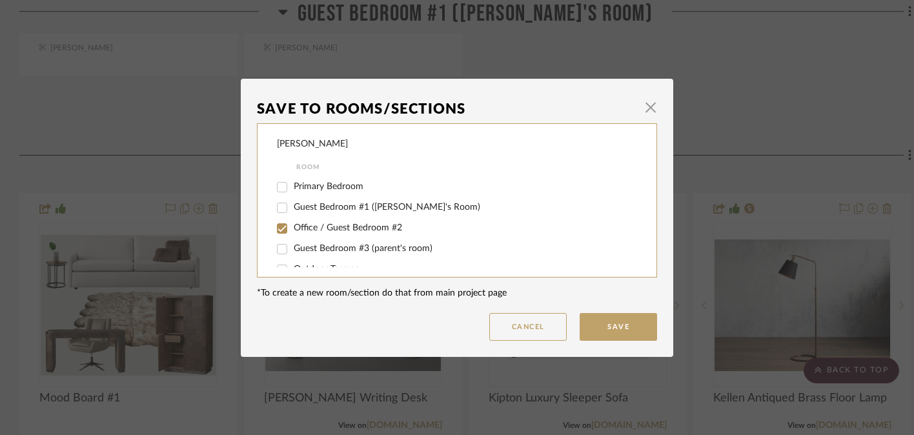
click at [276, 232] on input "Office / Guest Bedroom #2" at bounding box center [282, 228] width 21 height 21
checkbox input "false"
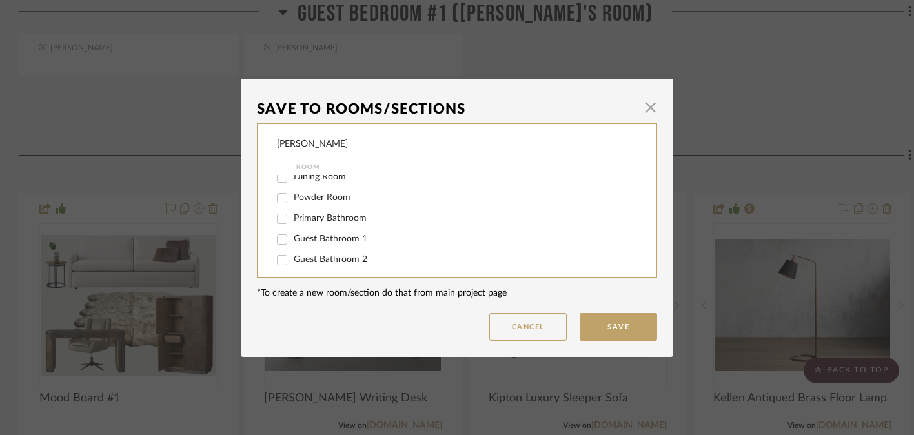
scroll to position [209, 0]
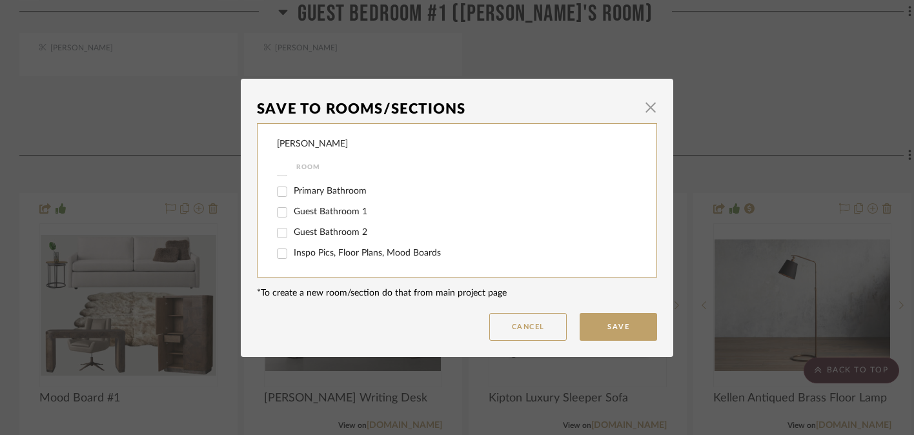
click at [277, 256] on input "Inspo Pics, Floor Plans, Mood Boards" at bounding box center [282, 253] width 21 height 21
checkbox input "true"
click at [610, 325] on button "Save" at bounding box center [618, 327] width 77 height 28
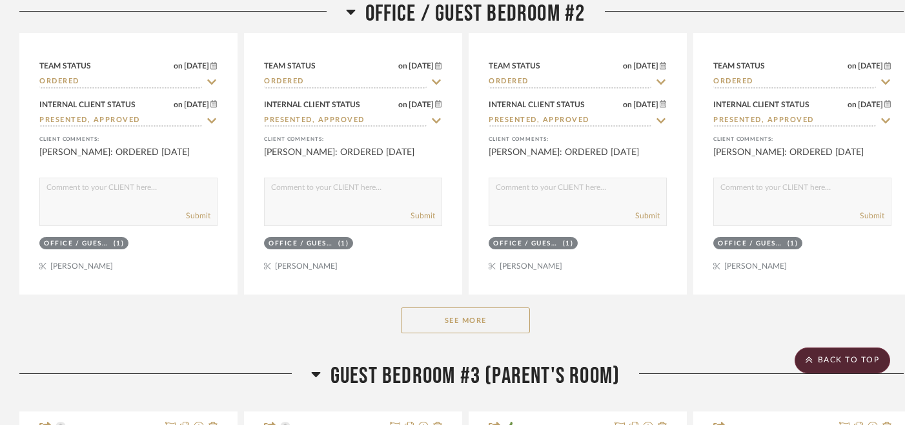
scroll to position [9202, 0]
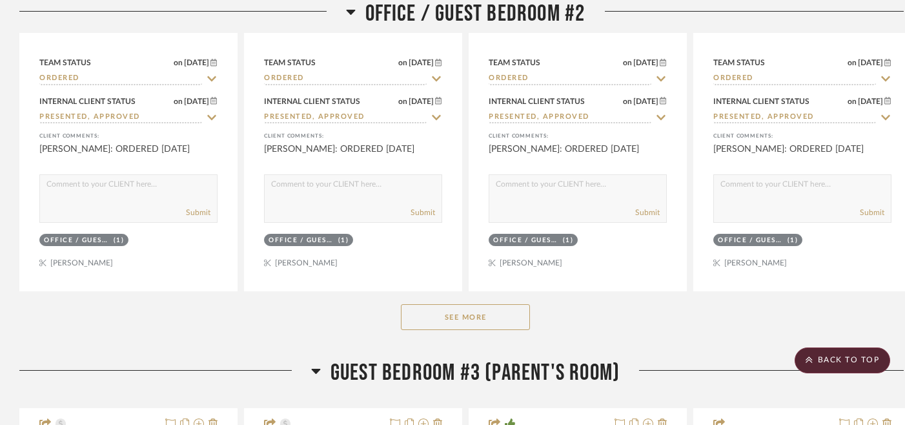
click at [452, 311] on button "See More" at bounding box center [465, 317] width 129 height 26
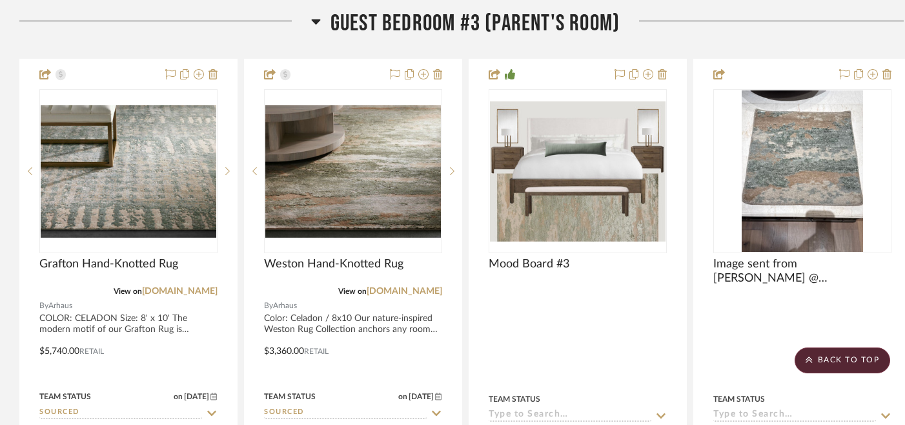
scroll to position [10685, 0]
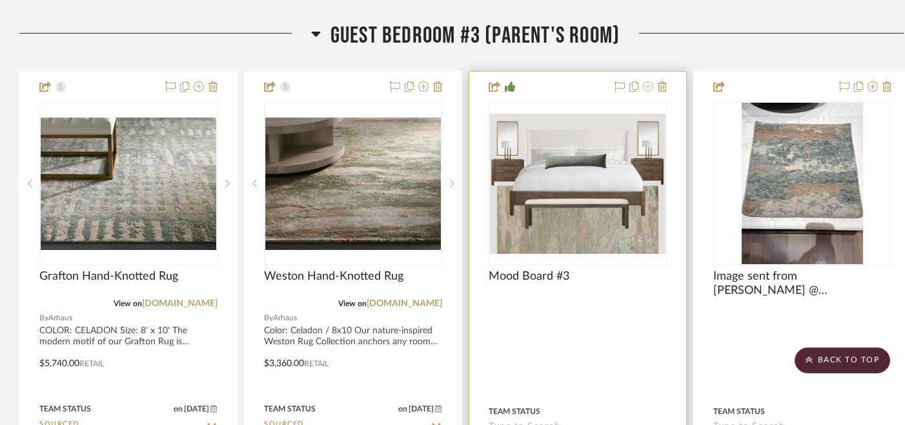
click at [649, 81] on icon at bounding box center [648, 86] width 10 height 10
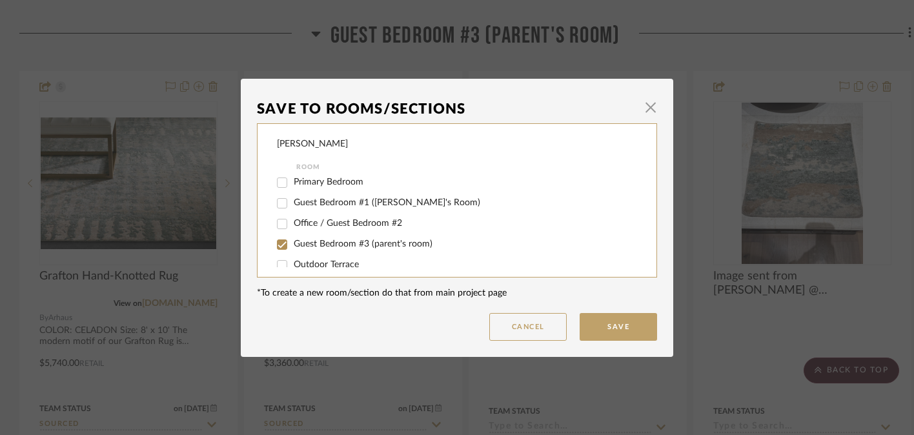
scroll to position [65, 0]
click at [277, 246] on input "Guest Bedroom #3 (parent's room)" at bounding box center [282, 244] width 21 height 21
checkbox input "false"
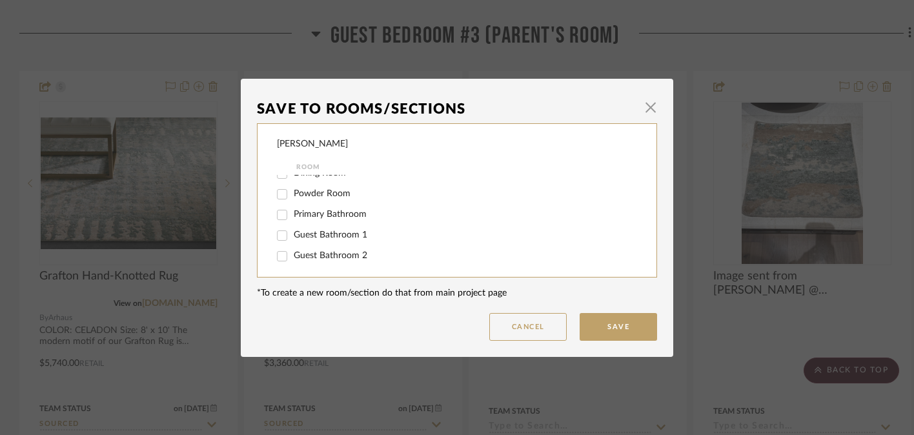
scroll to position [209, 0]
click at [276, 253] on input "Inspo Pics, Floor Plans, Mood Boards" at bounding box center [282, 253] width 21 height 21
checkbox input "true"
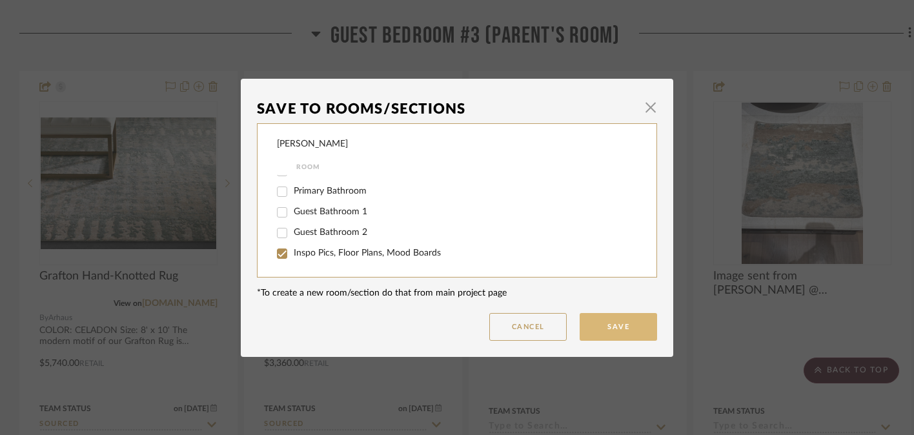
click at [612, 327] on button "Save" at bounding box center [618, 327] width 77 height 28
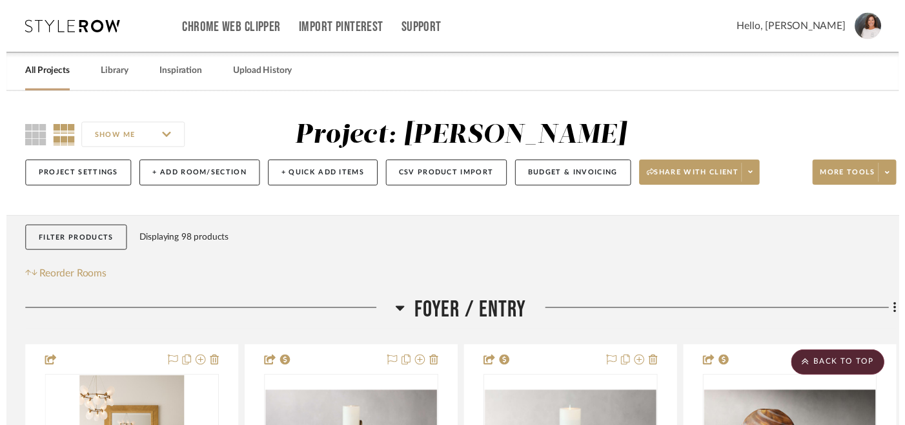
scroll to position [10685, 0]
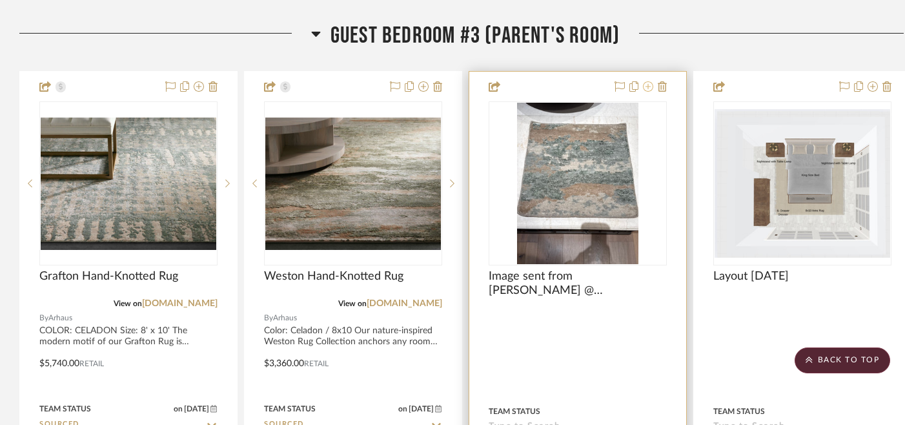
click at [647, 81] on icon at bounding box center [648, 86] width 10 height 10
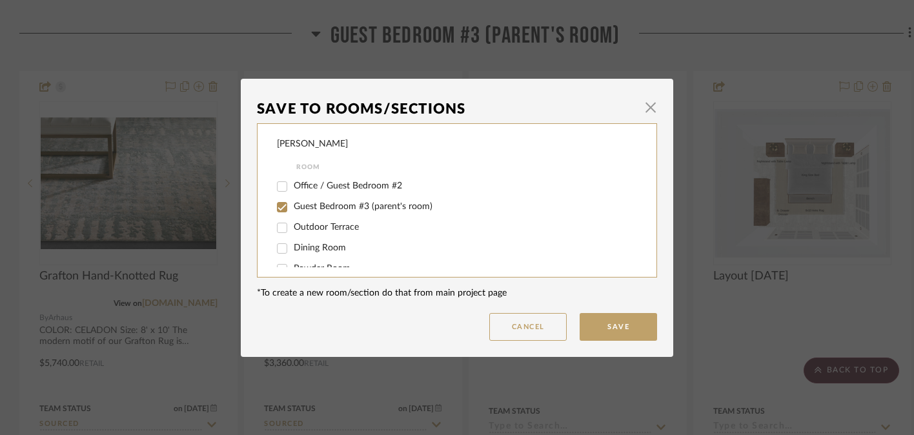
scroll to position [99, 0]
click at [277, 211] on input "Guest Bedroom #3 (parent's room)" at bounding box center [282, 210] width 21 height 21
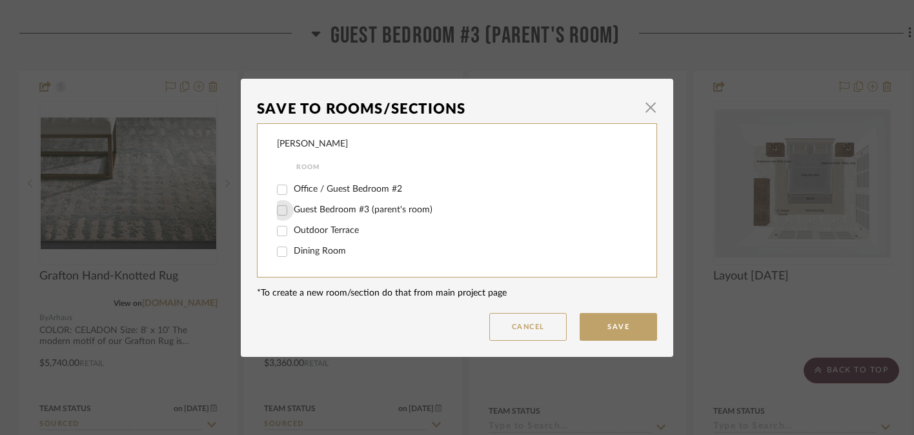
checkbox input "false"
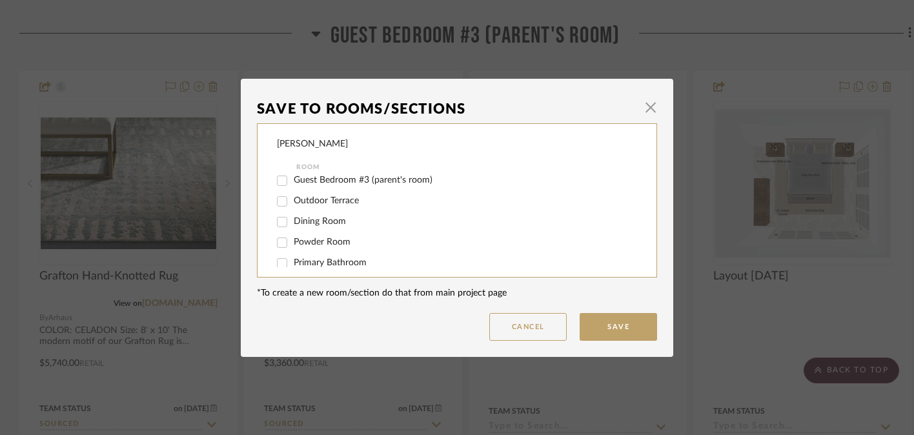
scroll to position [209, 0]
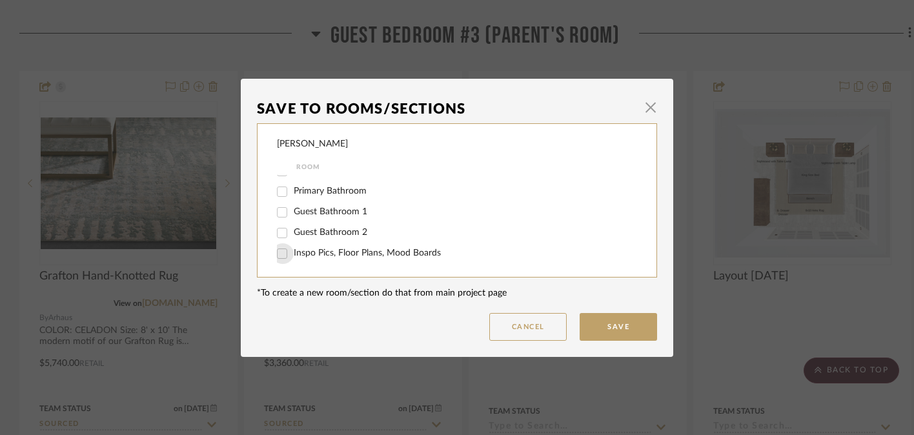
click at [281, 254] on input "Inspo Pics, Floor Plans, Mood Boards" at bounding box center [282, 253] width 21 height 21
checkbox input "true"
click at [615, 325] on button "Save" at bounding box center [618, 327] width 77 height 28
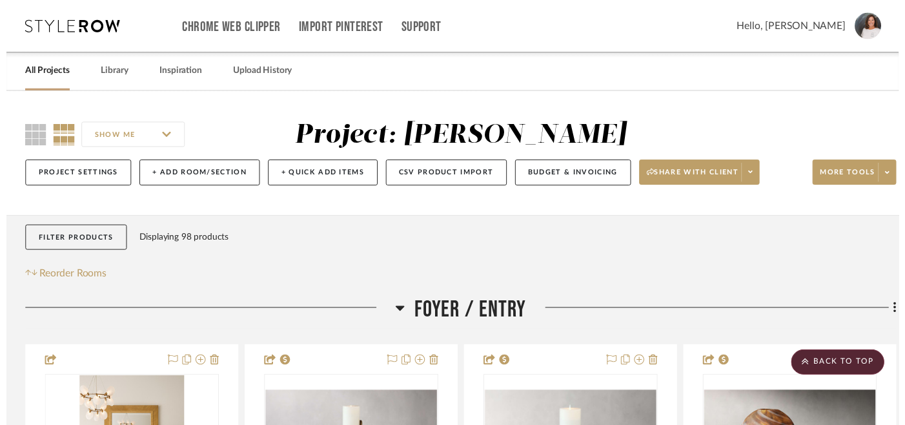
scroll to position [10685, 0]
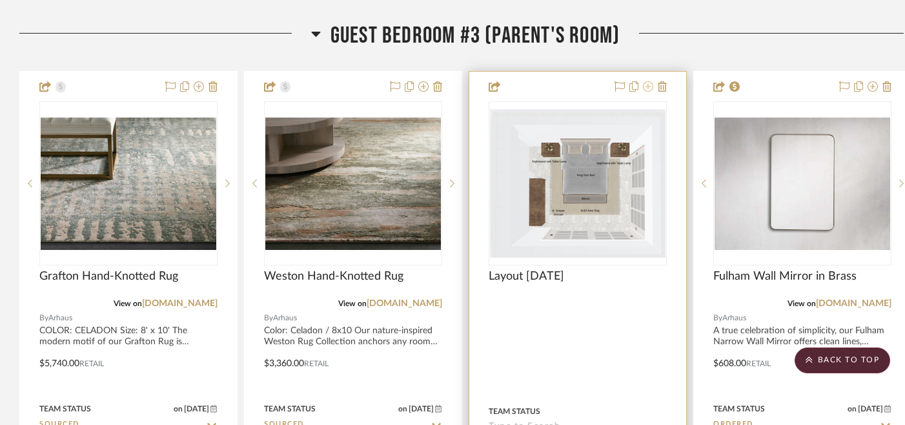
click at [649, 81] on icon at bounding box center [648, 86] width 10 height 10
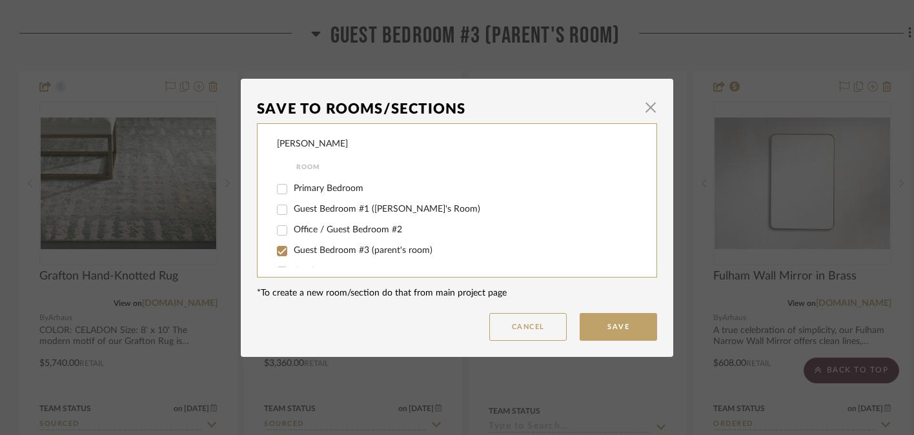
scroll to position [60, 0]
click at [278, 253] on input "Guest Bedroom #3 (parent's room)" at bounding box center [282, 249] width 21 height 21
checkbox input "false"
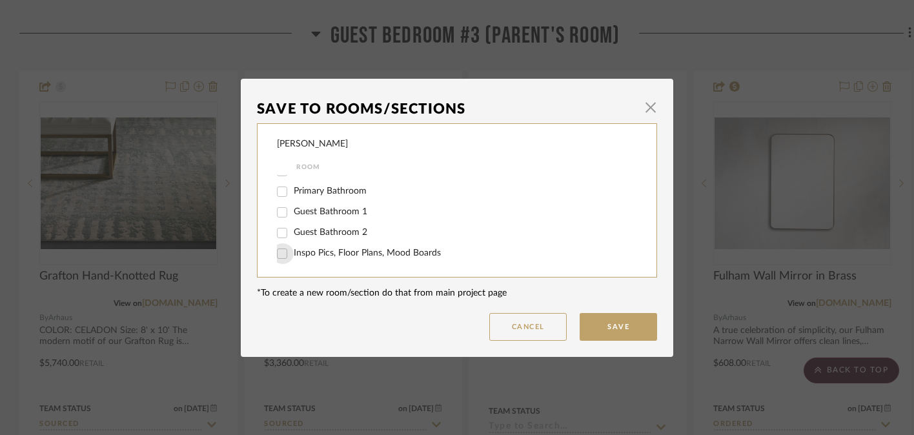
click at [275, 254] on input "Inspo Pics, Floor Plans, Mood Boards" at bounding box center [282, 253] width 21 height 21
checkbox input "true"
click at [615, 323] on button "Save" at bounding box center [618, 327] width 77 height 28
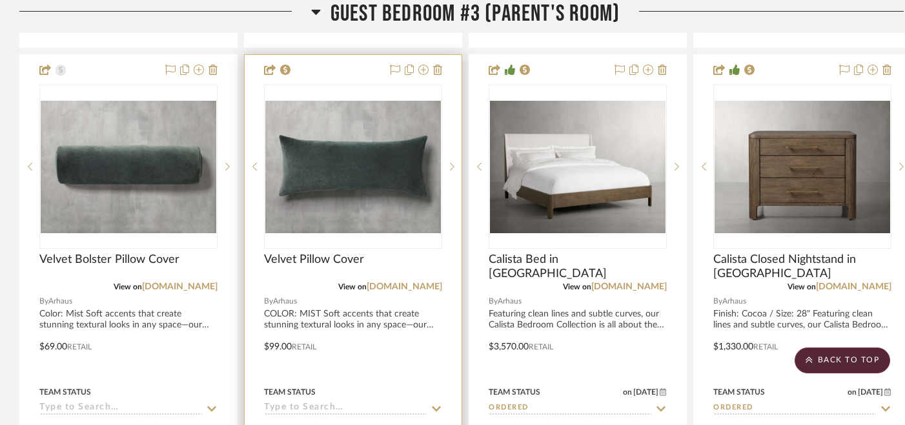
scroll to position [11264, 0]
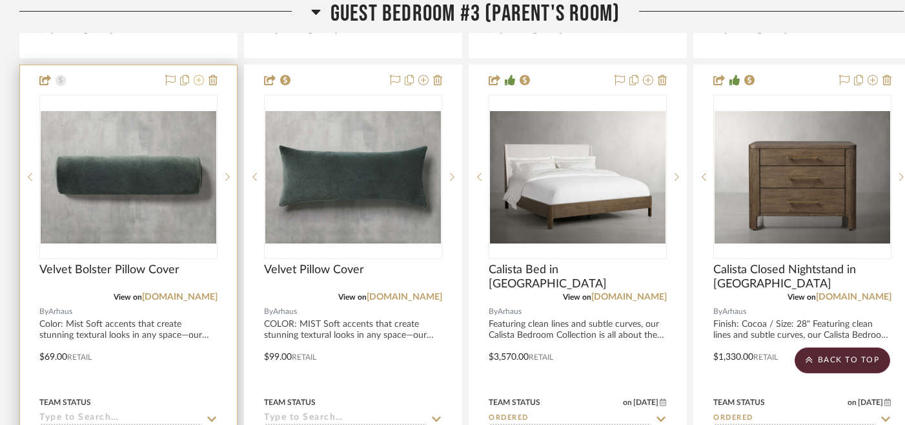
click at [200, 75] on icon at bounding box center [199, 80] width 10 height 10
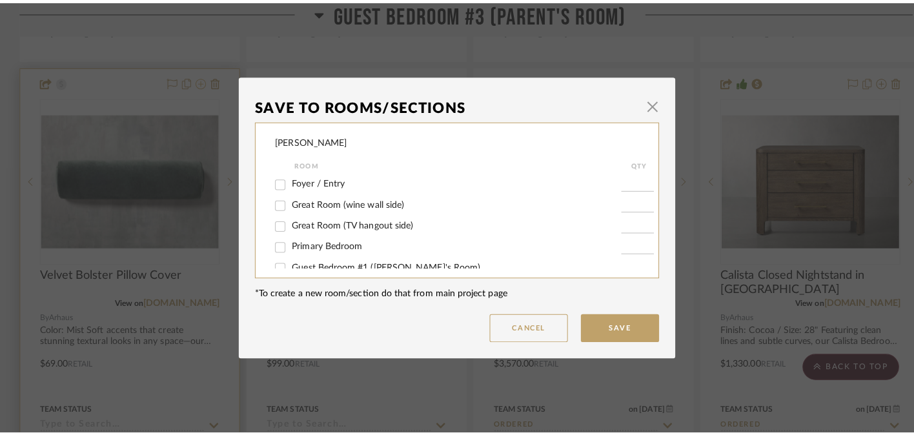
scroll to position [0, 0]
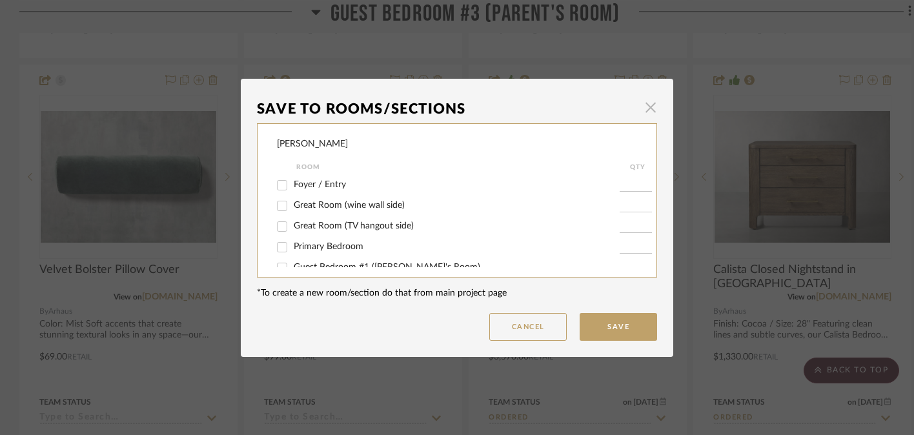
click at [646, 113] on span "button" at bounding box center [651, 108] width 26 height 26
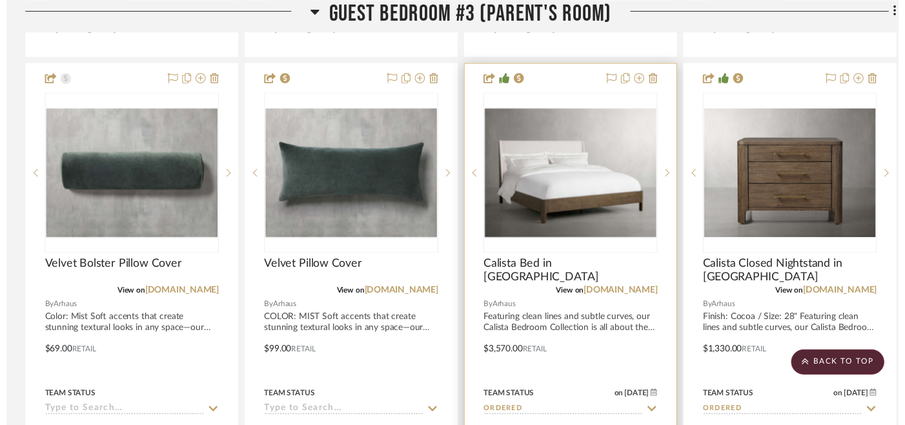
scroll to position [11264, 0]
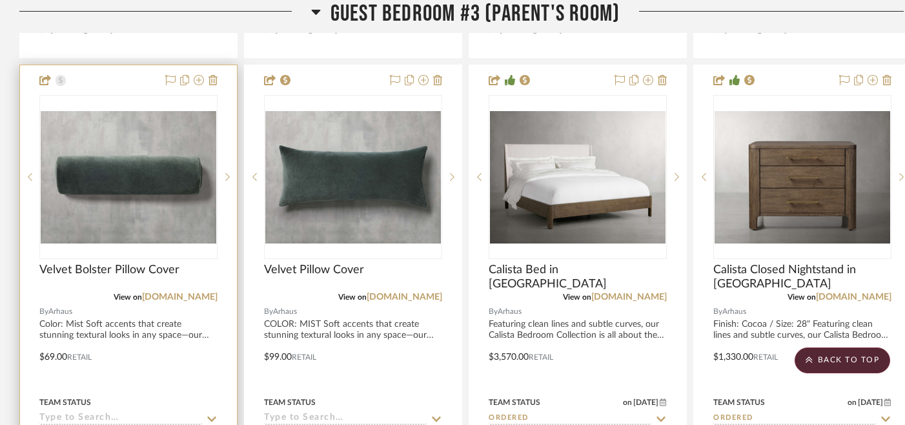
click at [63, 305] on span "Arhaus" at bounding box center [60, 311] width 24 height 12
click at [180, 293] on link "[DOMAIN_NAME]" at bounding box center [180, 297] width 76 height 9
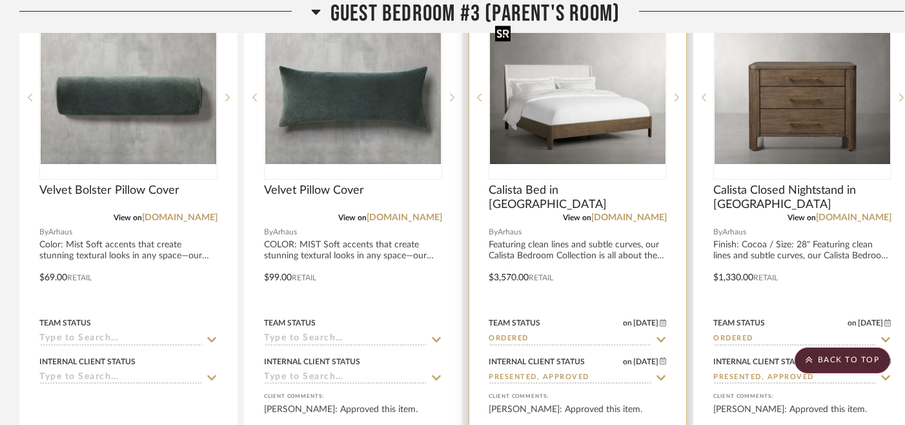
scroll to position [11347, 0]
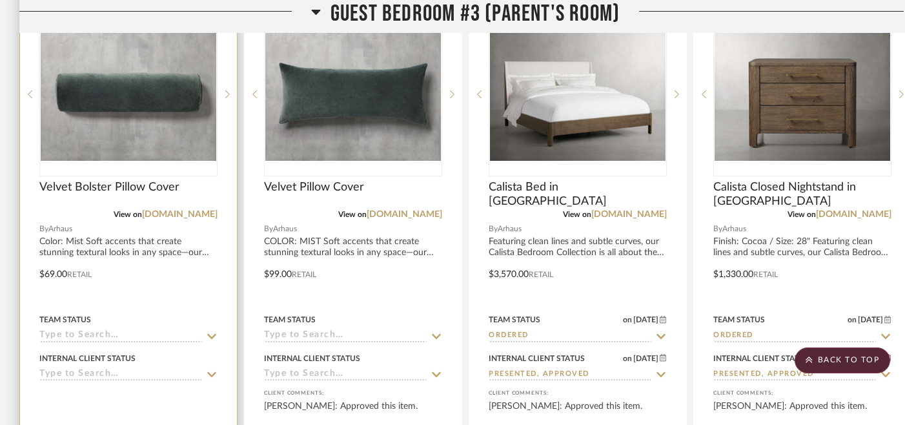
click at [213, 331] on icon at bounding box center [212, 336] width 12 height 10
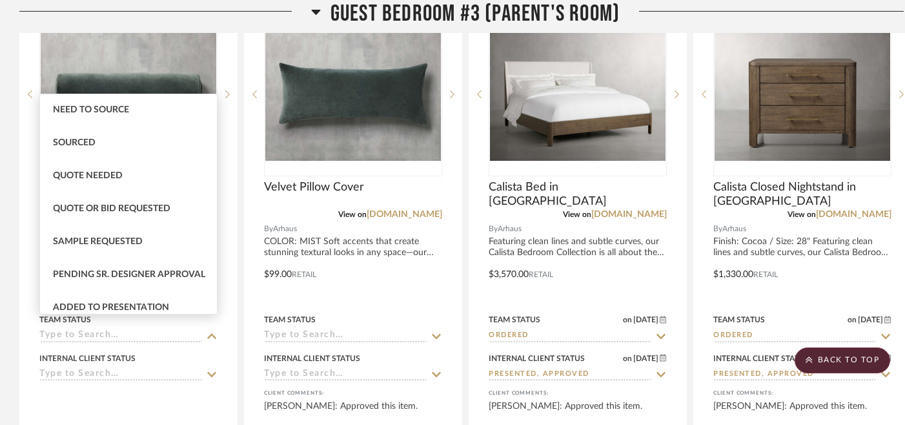
scroll to position [388, 0]
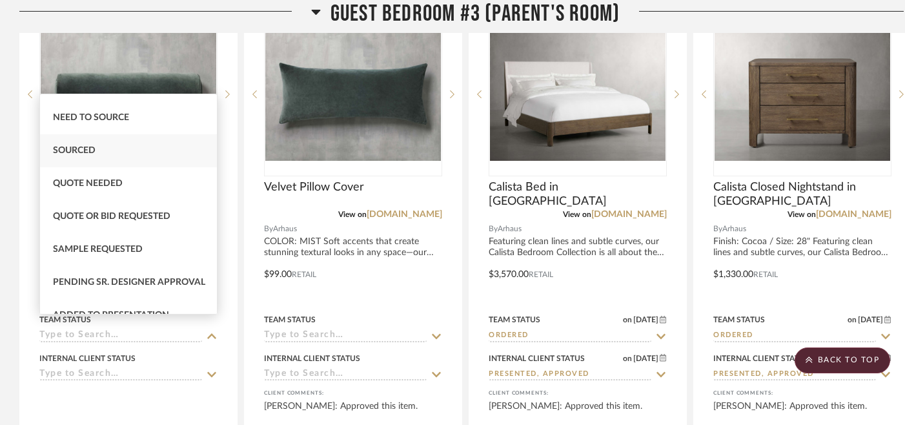
click at [75, 154] on span "Sourced" at bounding box center [74, 150] width 43 height 9
type input "[DATE]"
type input "Sourced"
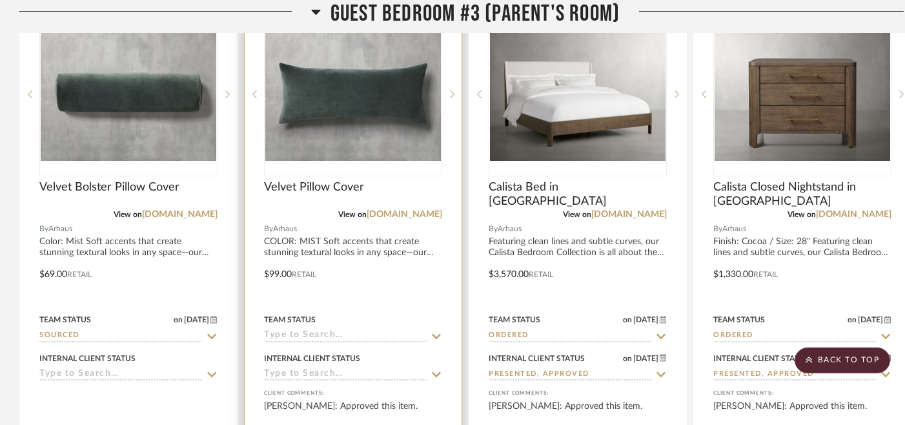
click at [435, 331] on icon at bounding box center [437, 336] width 12 height 10
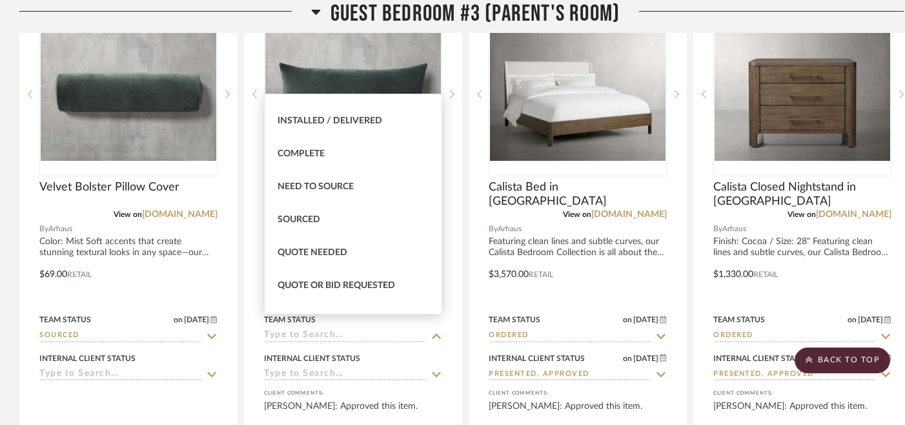
scroll to position [324, 0]
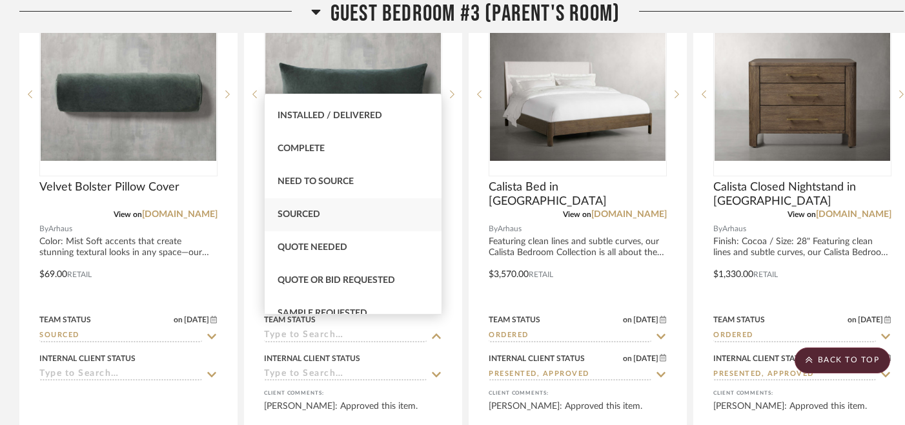
click at [305, 210] on span "Sourced" at bounding box center [299, 214] width 43 height 9
type input "[DATE]"
type input "Sourced"
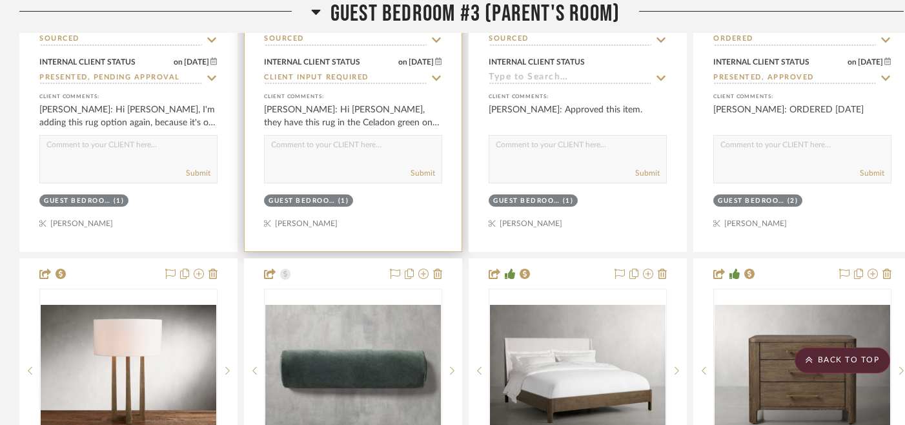
scroll to position [11091, 0]
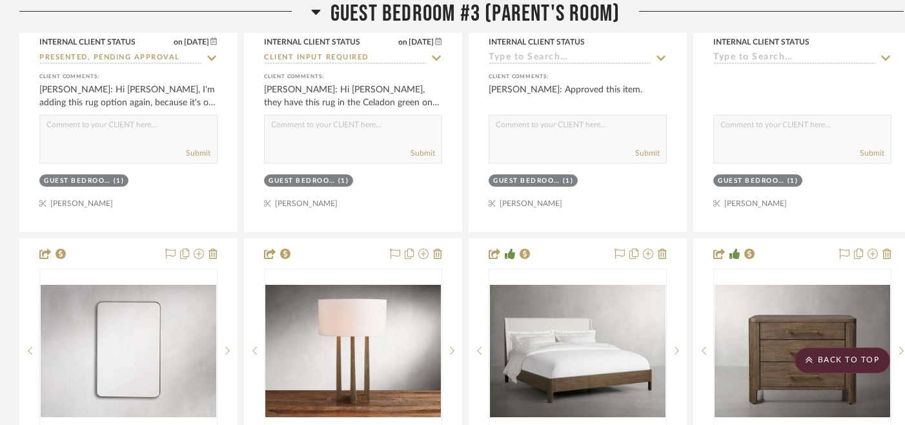
drag, startPoint x: 347, startPoint y: 247, endPoint x: 738, endPoint y: 145, distance: 404.0
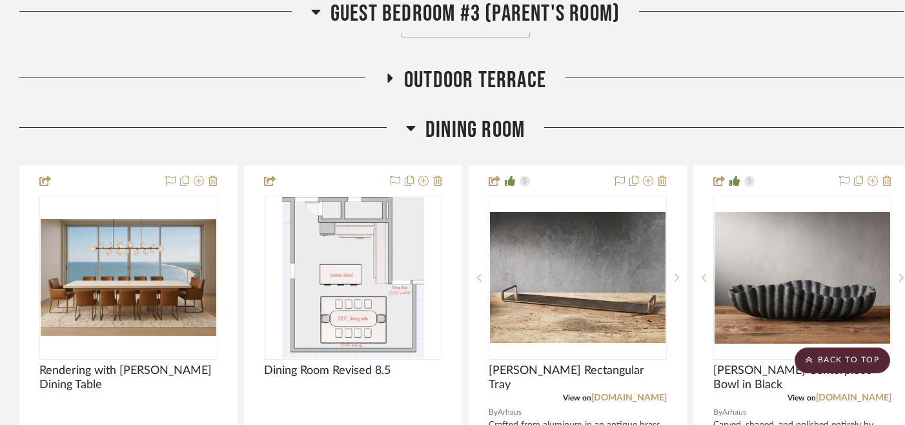
scroll to position [12472, 0]
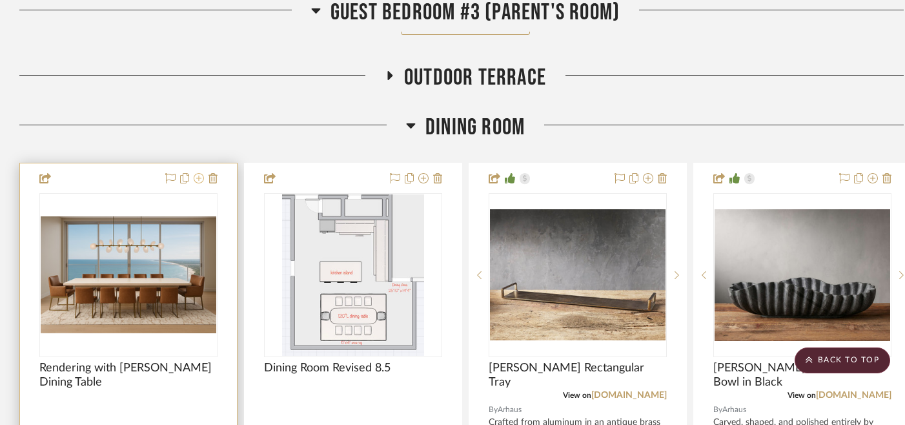
click at [199, 173] on icon at bounding box center [199, 178] width 10 height 10
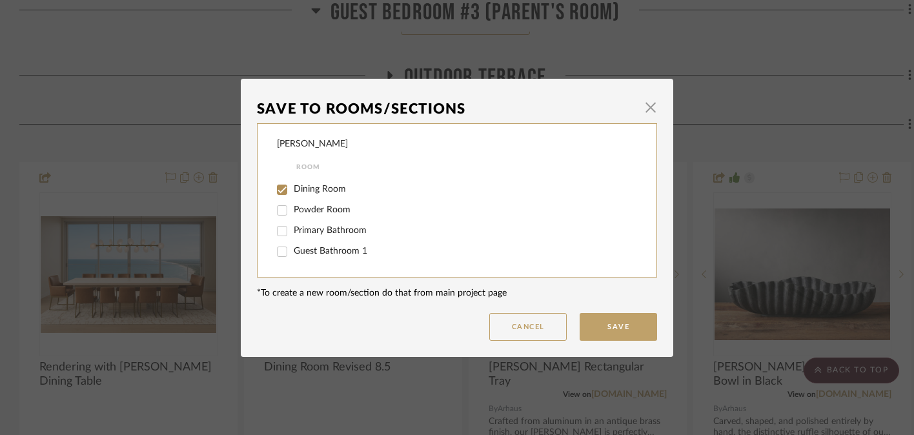
scroll to position [156, 0]
click at [279, 198] on input "Dining Room" at bounding box center [282, 194] width 21 height 21
checkbox input "false"
click at [279, 252] on input "Inspo Pics, Floor Plans, Mood Boards" at bounding box center [282, 253] width 21 height 21
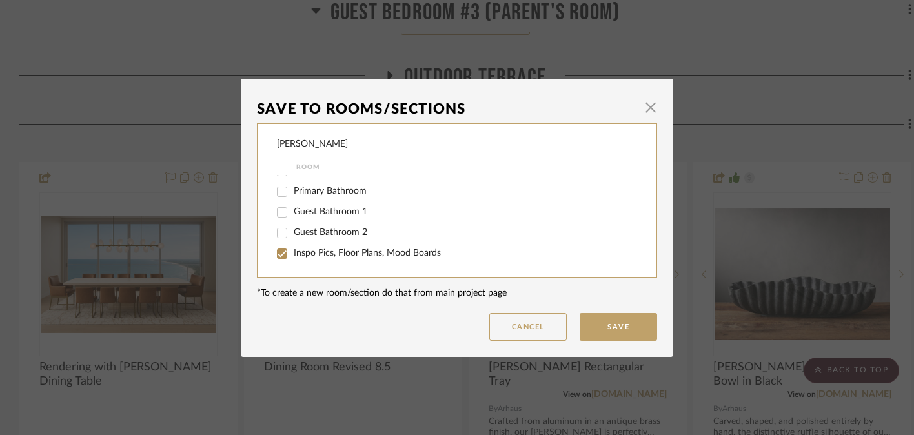
checkbox input "true"
click at [615, 329] on button "Save" at bounding box center [618, 327] width 77 height 28
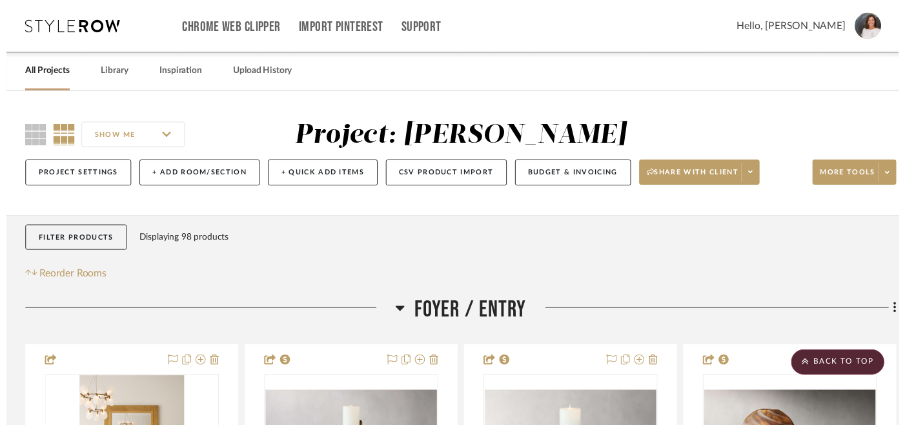
scroll to position [12472, 0]
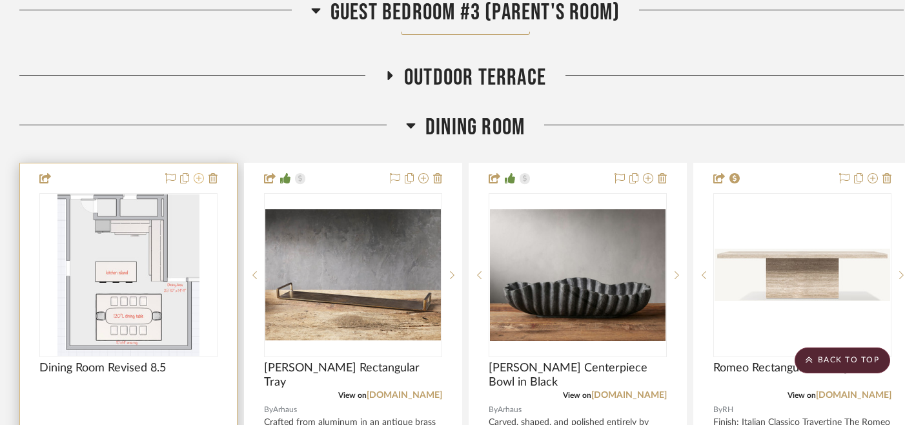
click at [198, 173] on icon at bounding box center [199, 178] width 10 height 10
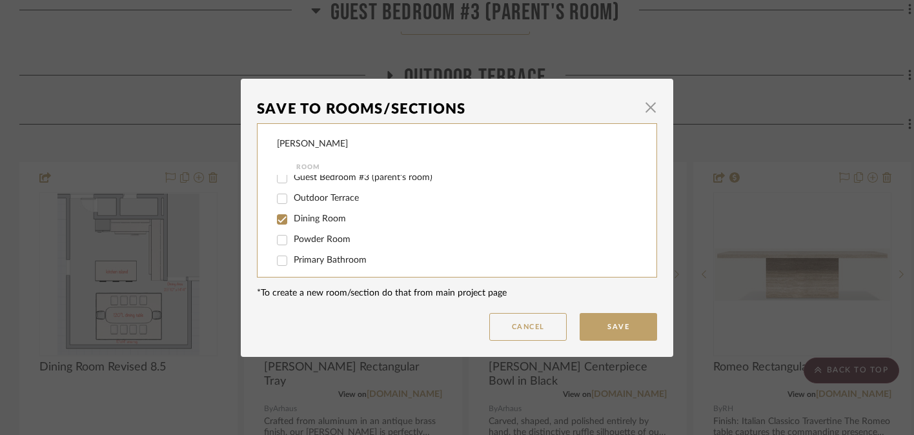
scroll to position [132, 0]
click at [278, 222] on input "Dining Room" at bounding box center [282, 219] width 21 height 21
checkbox input "false"
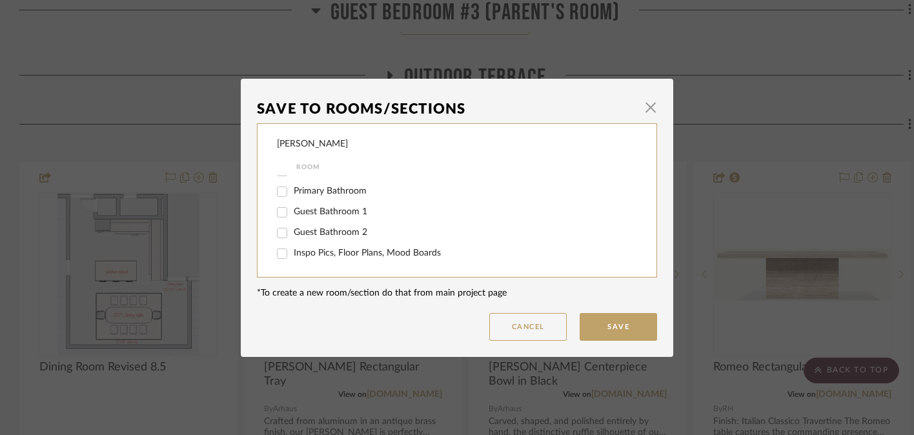
click at [278, 250] on input "Inspo Pics, Floor Plans, Mood Boards" at bounding box center [282, 253] width 21 height 21
checkbox input "true"
click at [617, 327] on button "Save" at bounding box center [618, 327] width 77 height 28
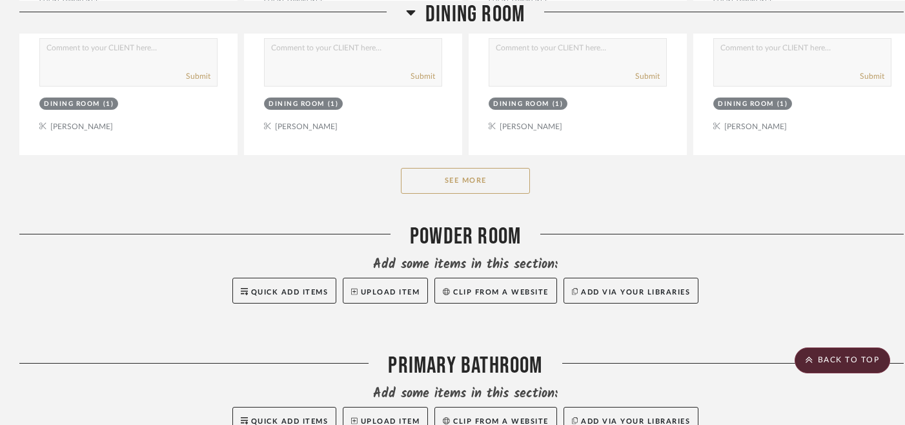
scroll to position [13028, 0]
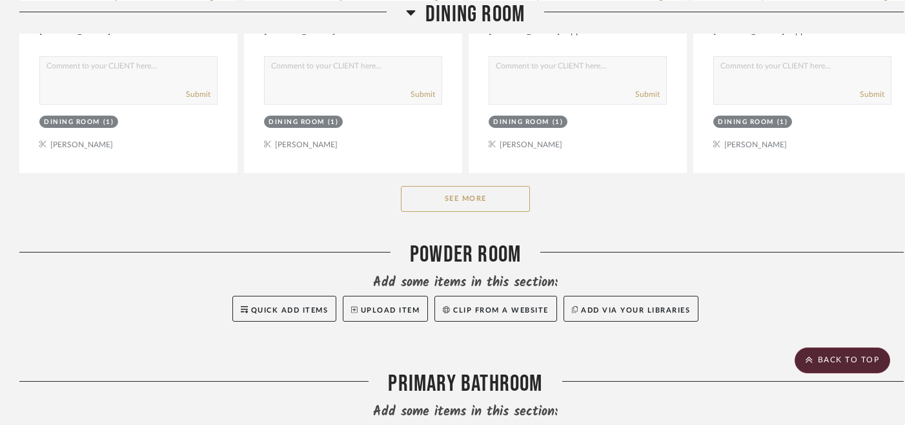
click at [460, 186] on button "See More" at bounding box center [465, 199] width 129 height 26
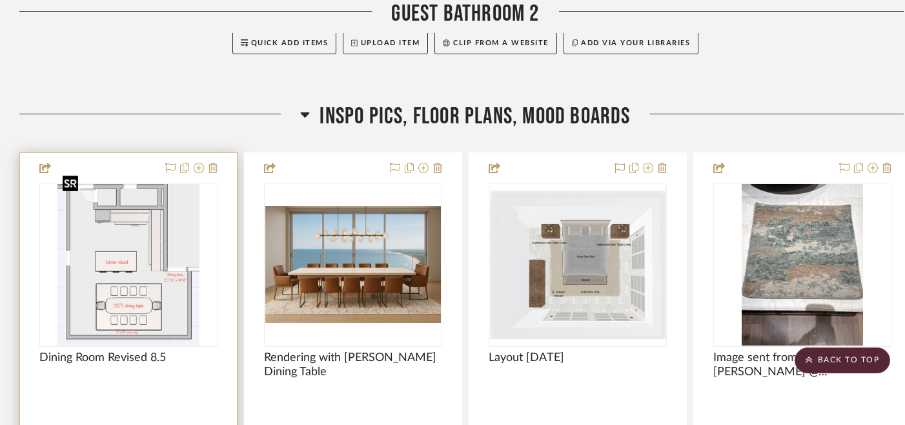
scroll to position [14258, 0]
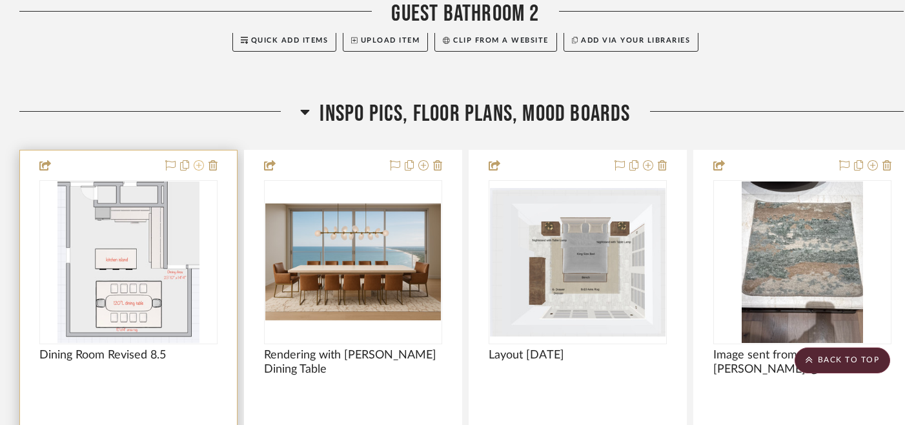
click at [201, 160] on icon at bounding box center [199, 165] width 10 height 10
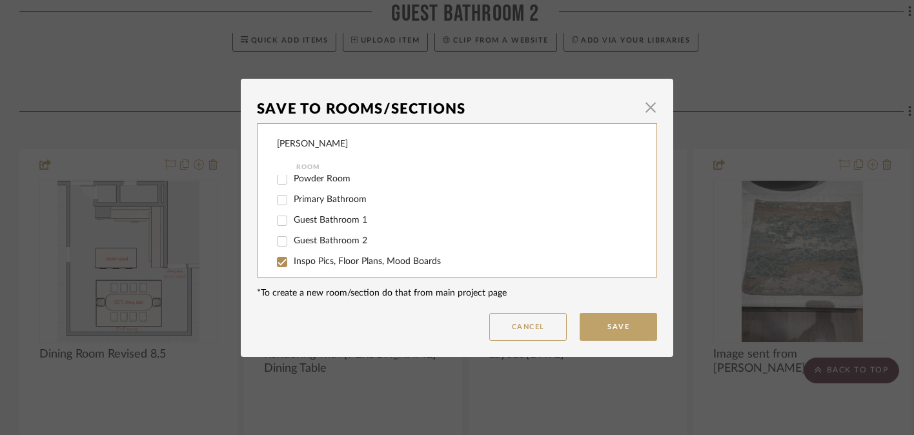
scroll to position [209, 0]
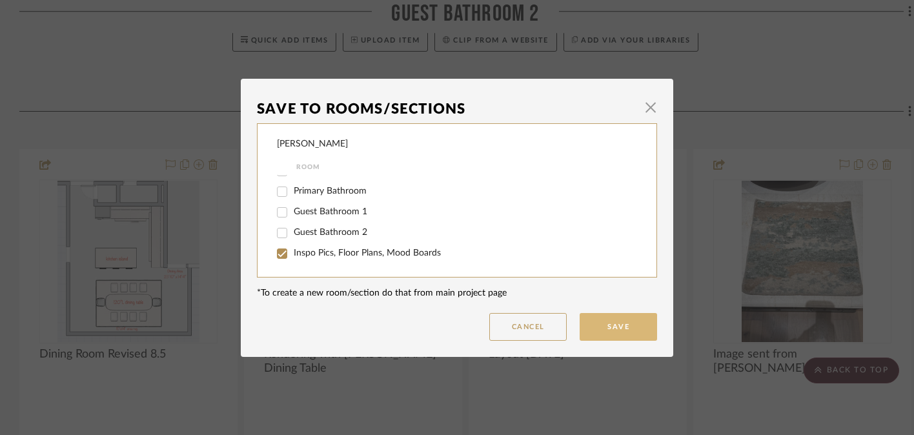
click at [612, 324] on button "Save" at bounding box center [618, 327] width 77 height 28
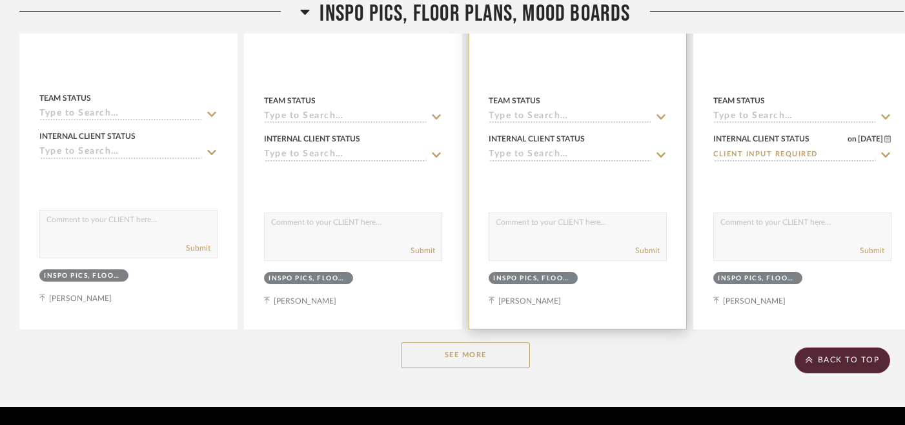
scroll to position [14673, 0]
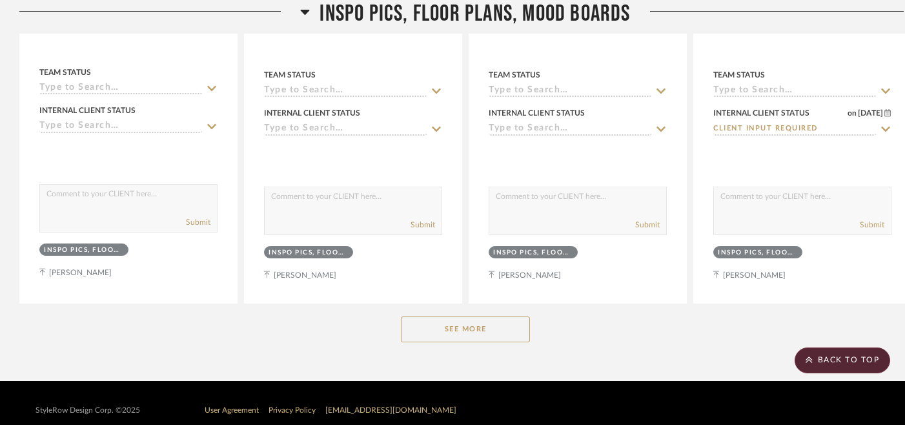
click at [498, 316] on button "See More" at bounding box center [465, 329] width 129 height 26
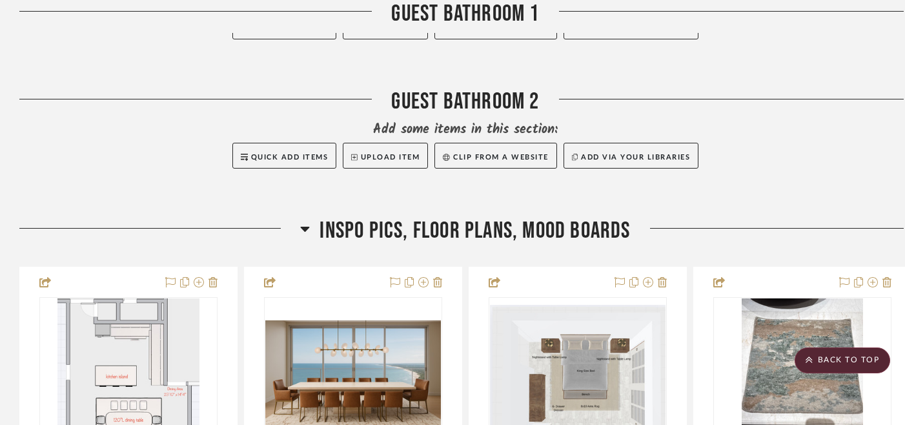
scroll to position [14091, 0]
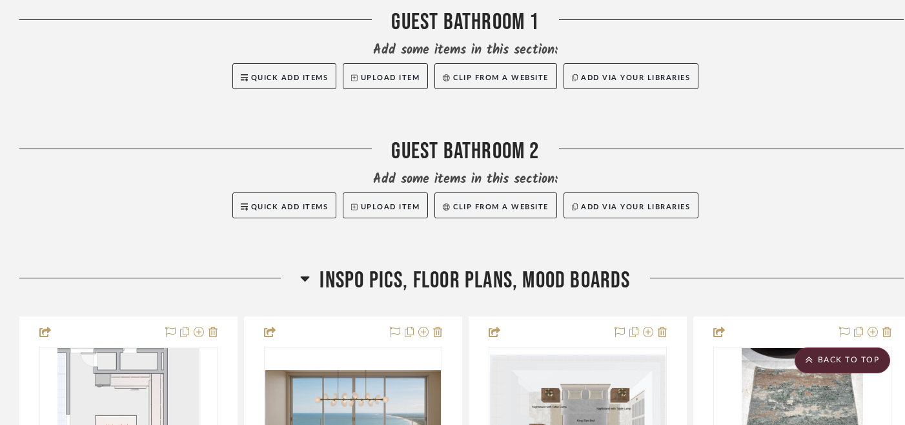
click at [305, 271] on icon at bounding box center [305, 278] width 10 height 15
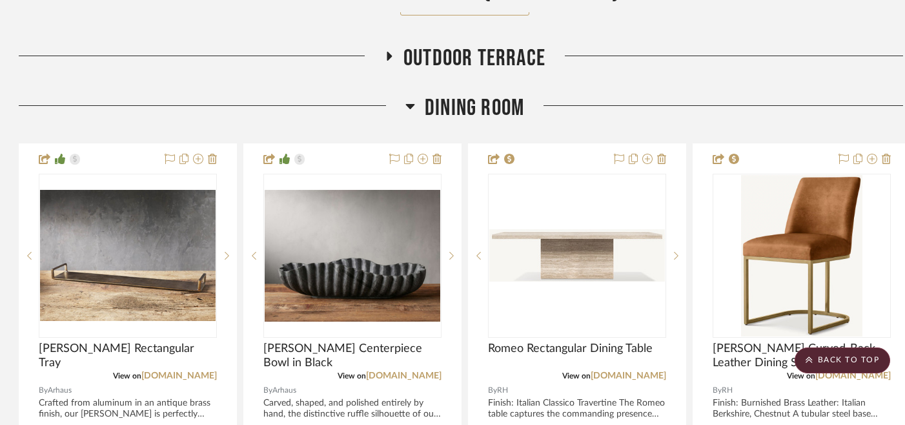
scroll to position [12485, 1]
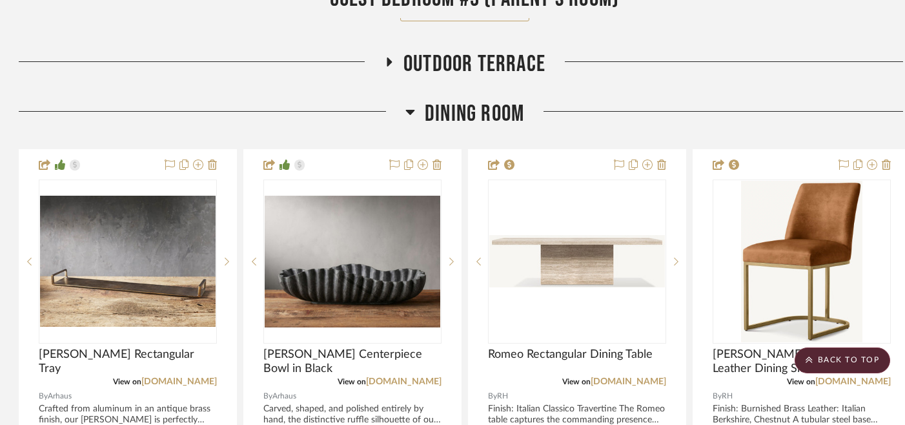
click at [391, 57] on icon at bounding box center [389, 61] width 5 height 9
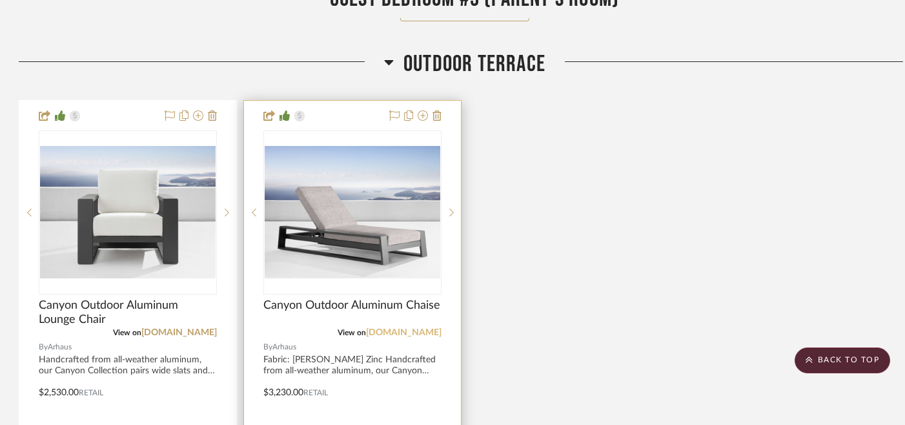
click at [428, 328] on link "[DOMAIN_NAME]" at bounding box center [404, 332] width 76 height 9
